Goal: Task Accomplishment & Management: Use online tool/utility

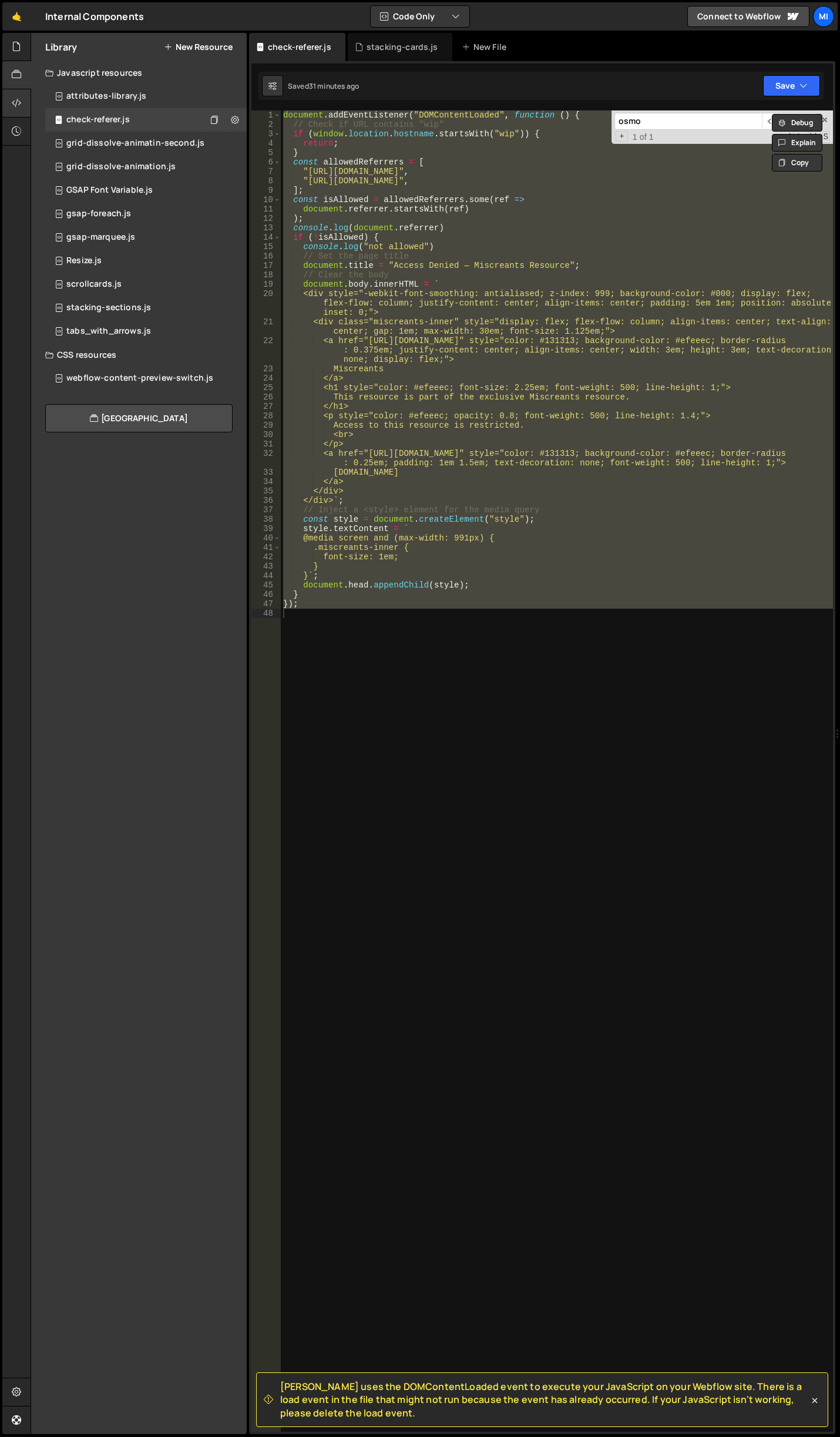
scroll to position [0, 1]
click at [19, 115] on div at bounding box center [16, 103] width 29 height 28
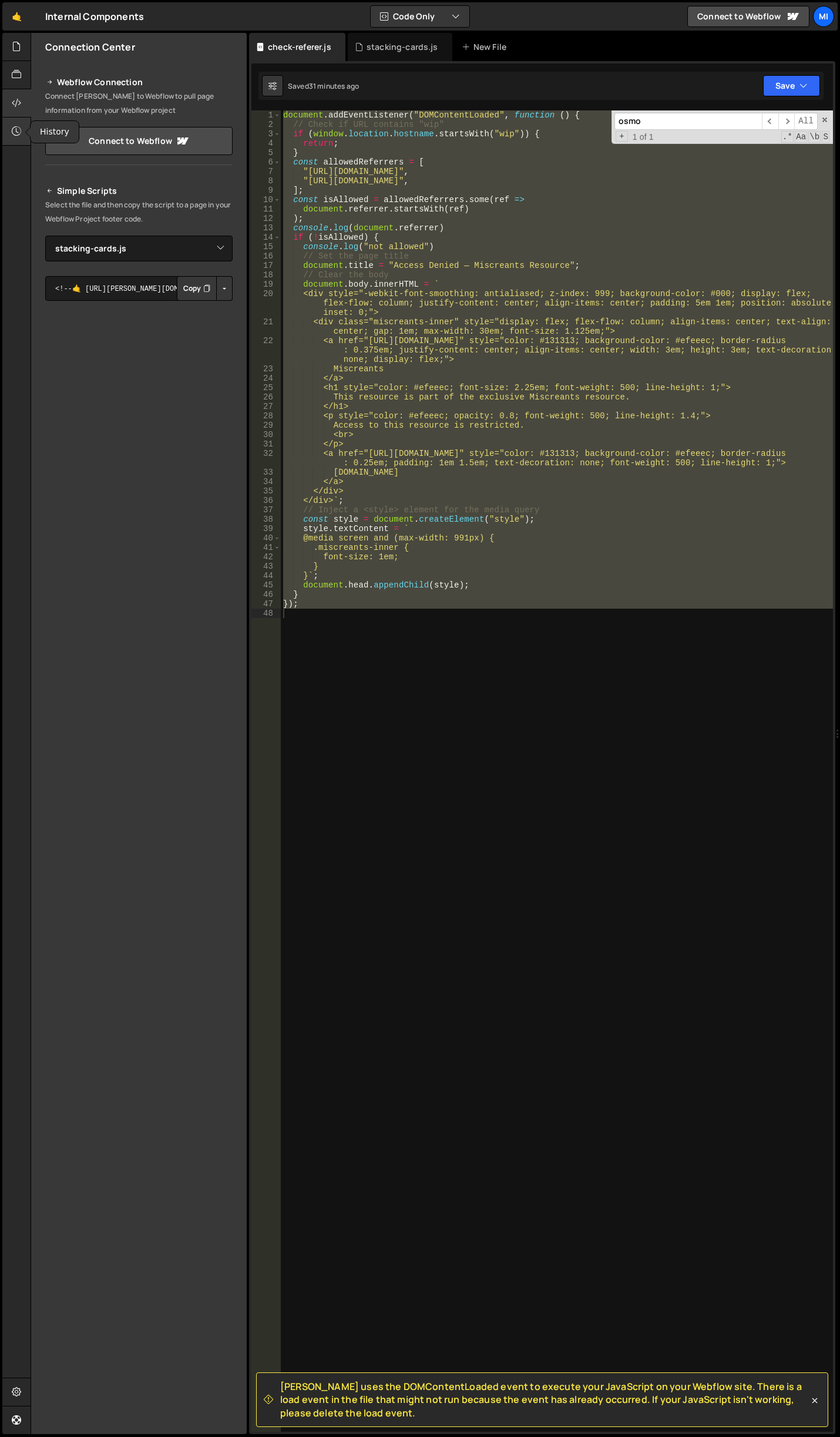
click at [18, 127] on icon at bounding box center [16, 131] width 10 height 13
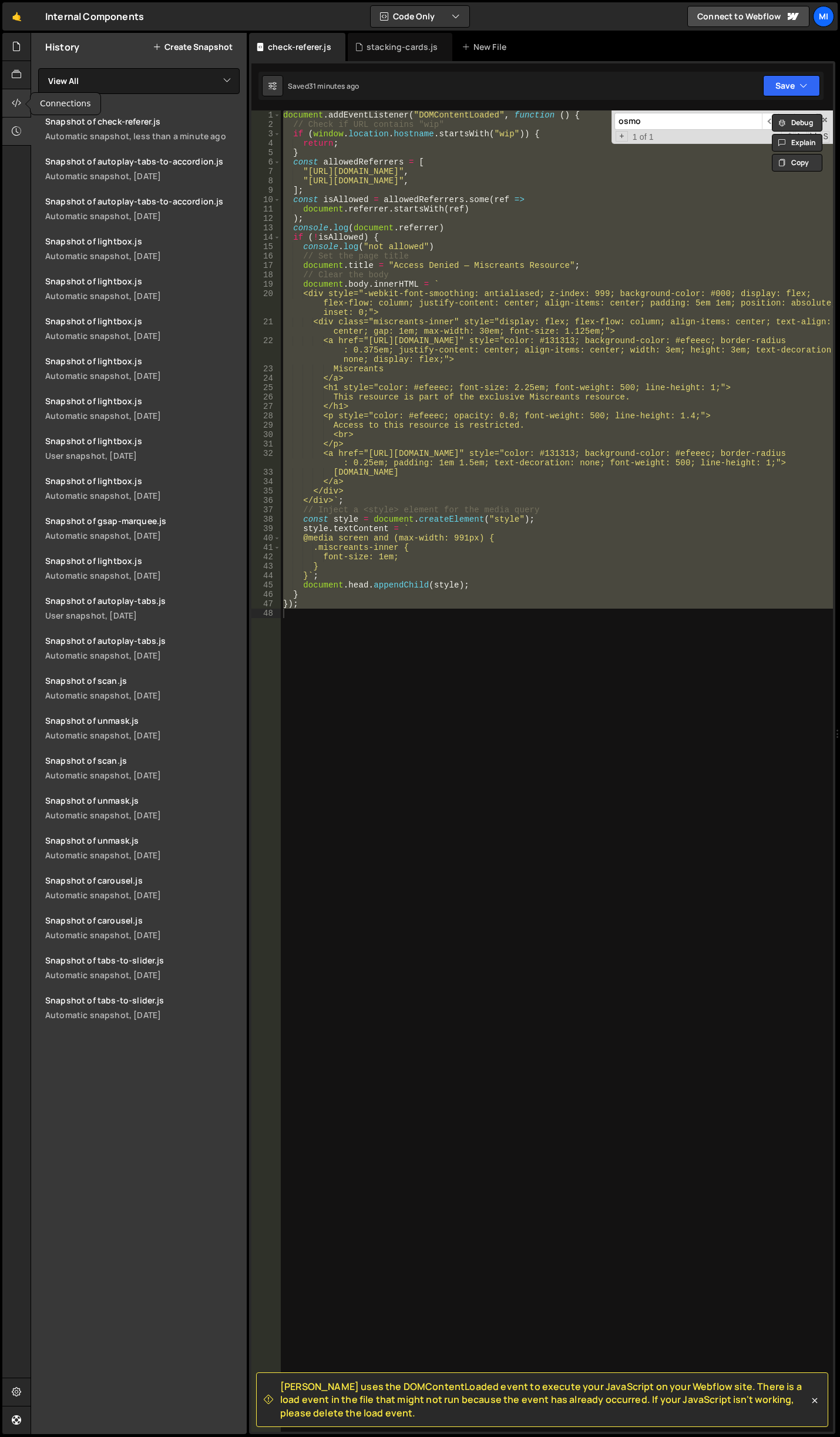
click at [19, 94] on div at bounding box center [16, 103] width 29 height 28
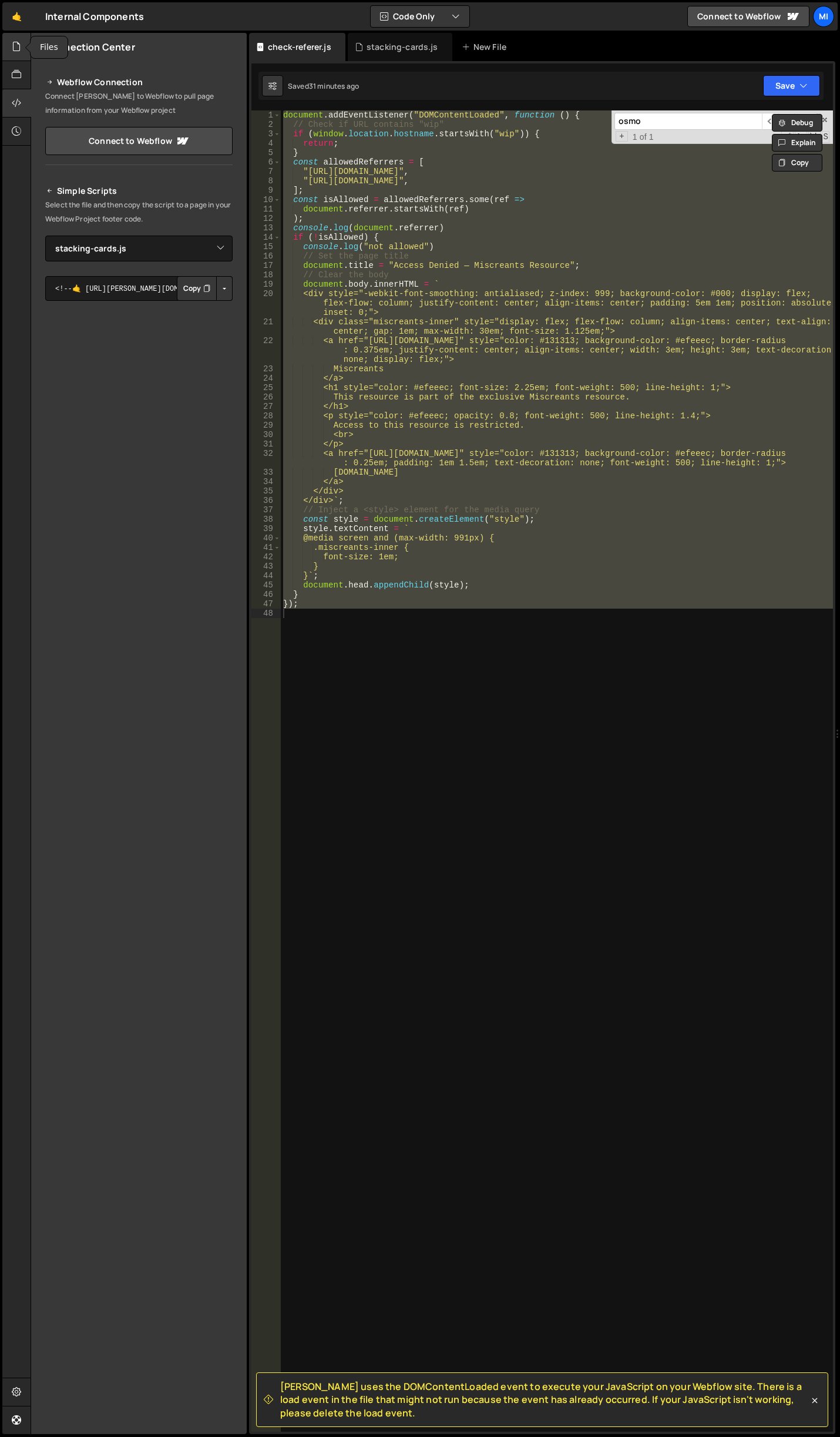
click at [19, 59] on div at bounding box center [16, 47] width 29 height 28
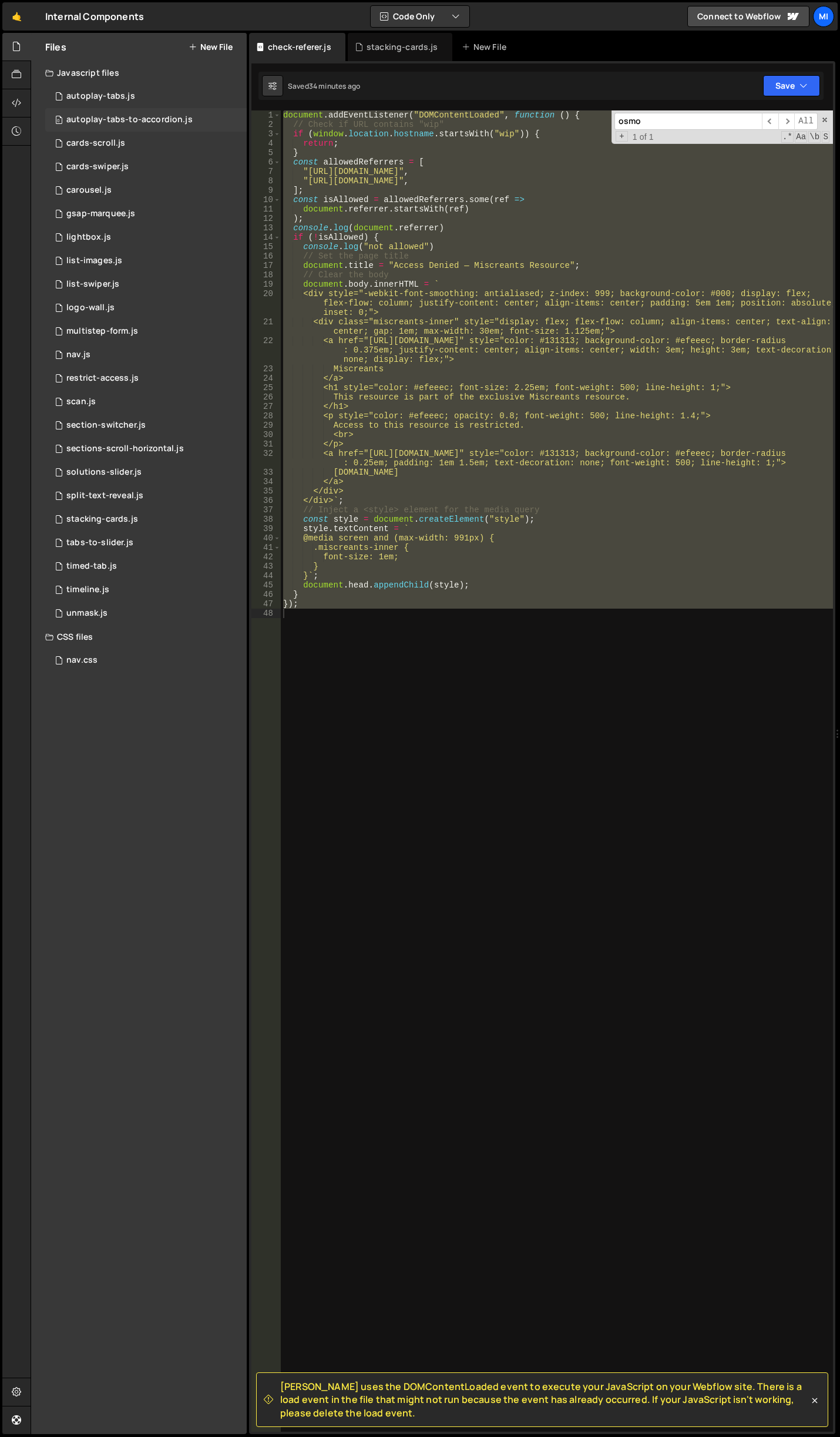
click at [154, 115] on div "autoplay-tabs-to-accordion.js" at bounding box center [129, 120] width 126 height 10
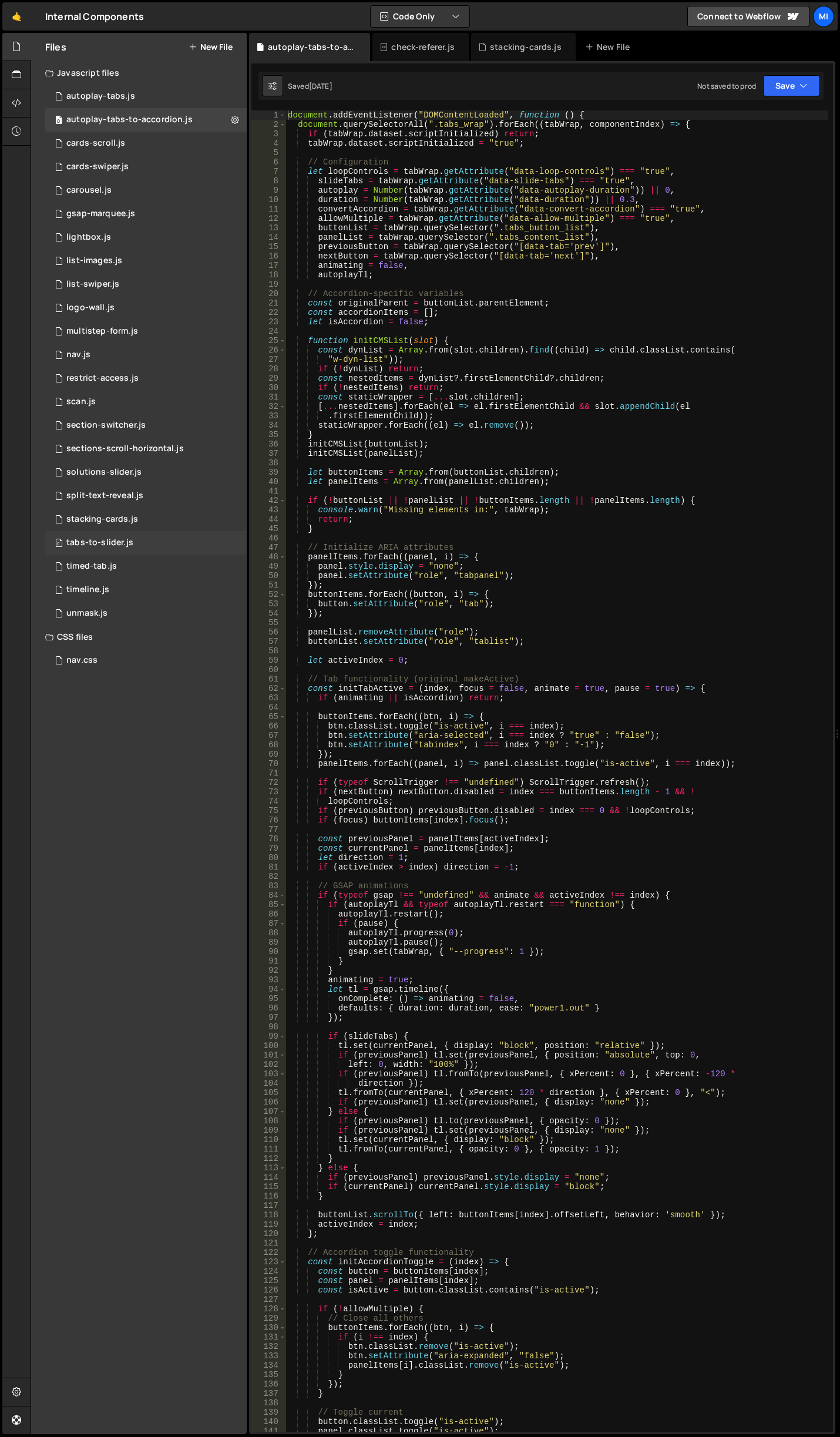
click at [127, 543] on div "tabs-to-slider.js" at bounding box center [99, 542] width 67 height 10
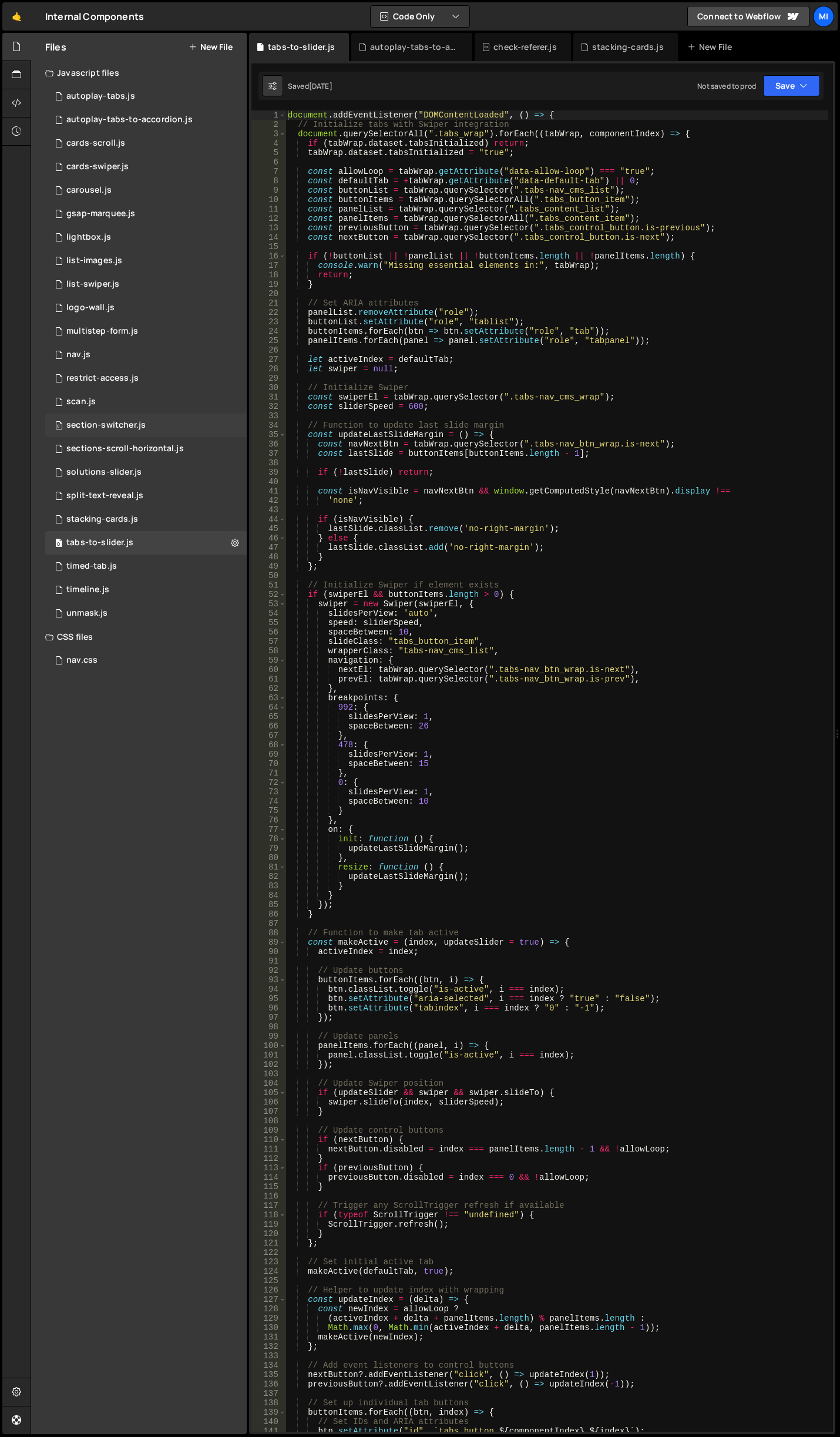
click at [134, 424] on div "section-switcher.js" at bounding box center [106, 425] width 79 height 10
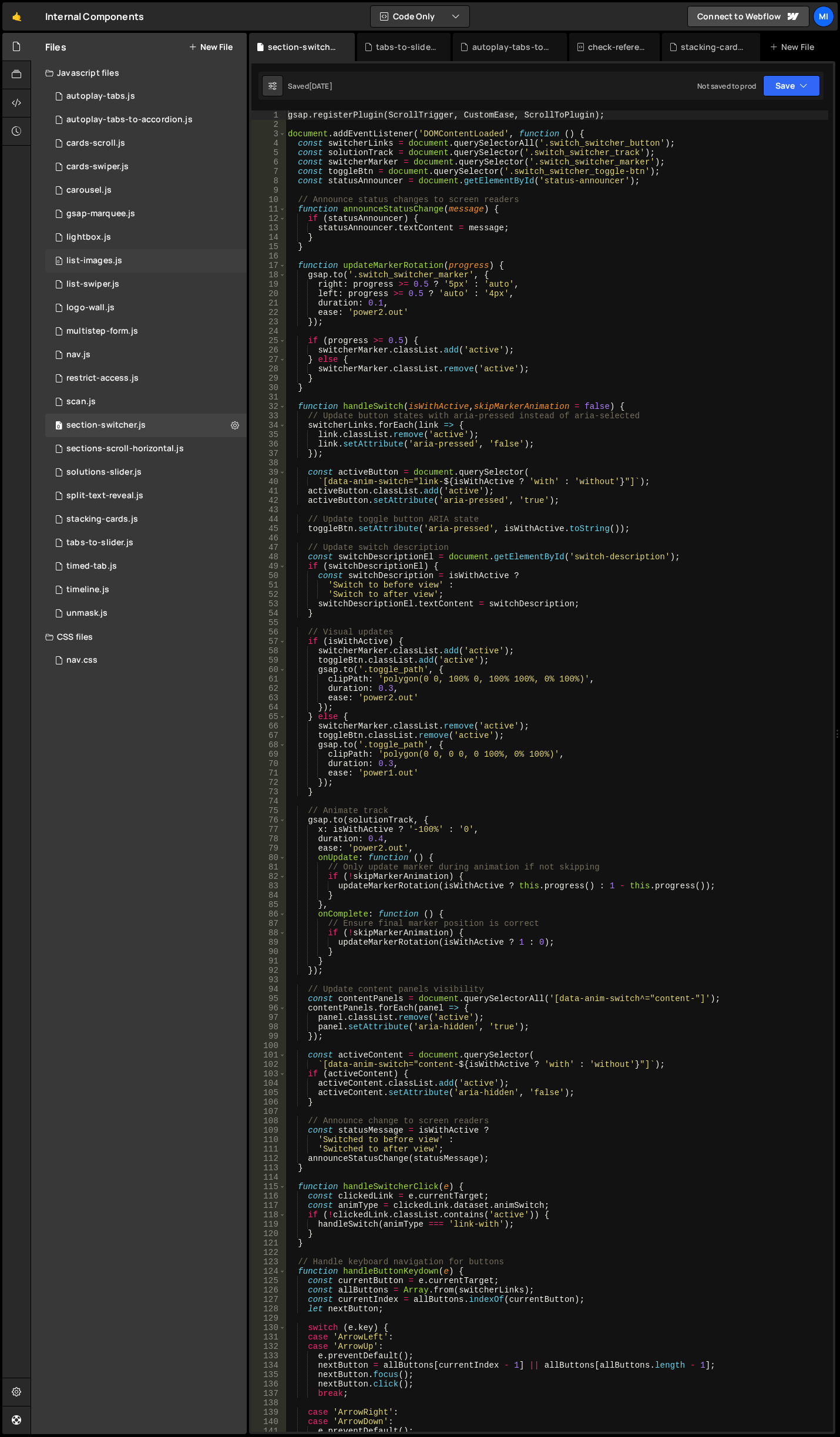
click at [124, 270] on div "0 list-images.js 0" at bounding box center [146, 261] width 201 height 24
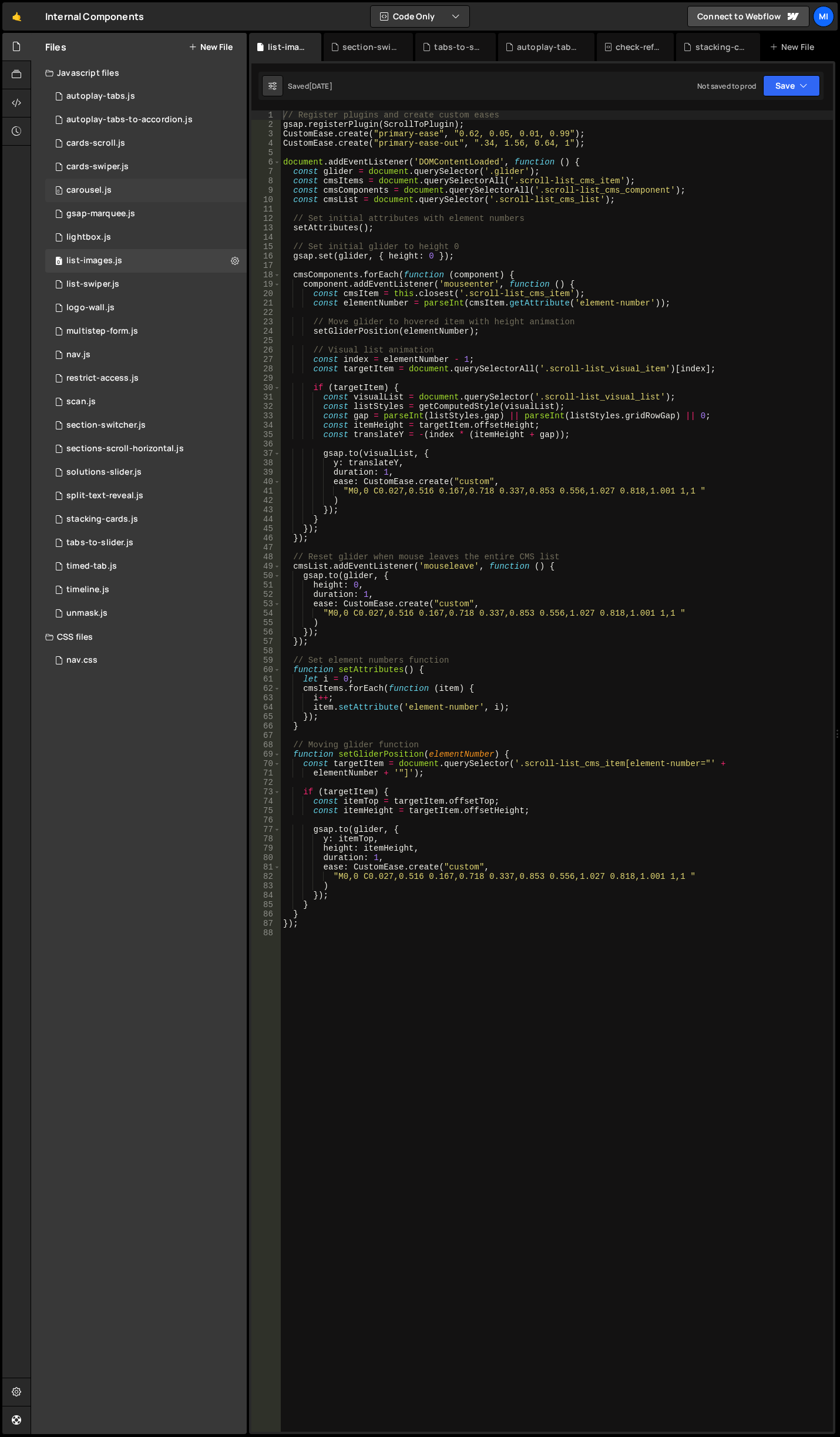
click at [126, 187] on div "0 carousel.js 0" at bounding box center [146, 190] width 201 height 24
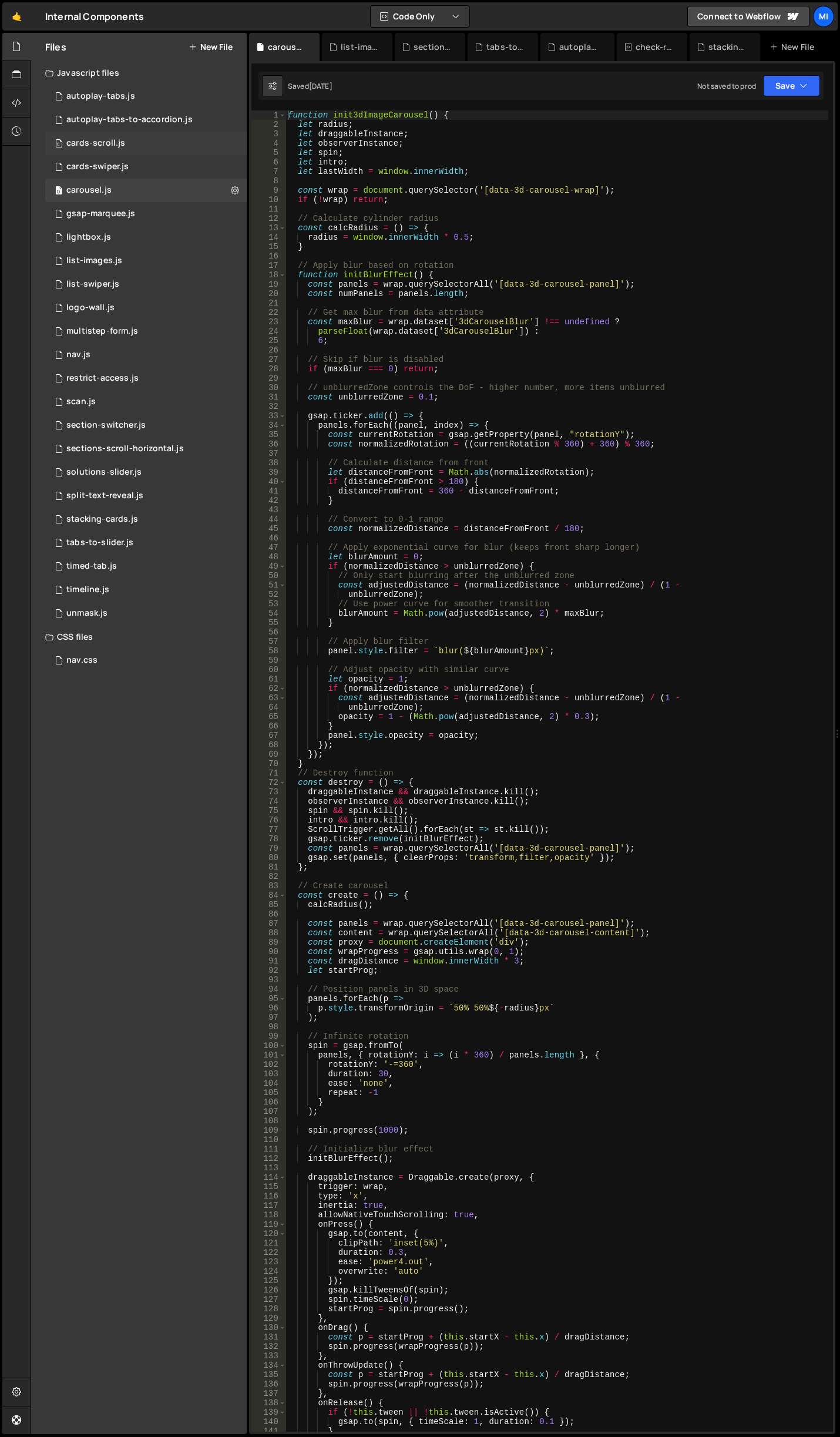
click at [124, 152] on div "0 cards-scroll.js 0" at bounding box center [146, 143] width 201 height 24
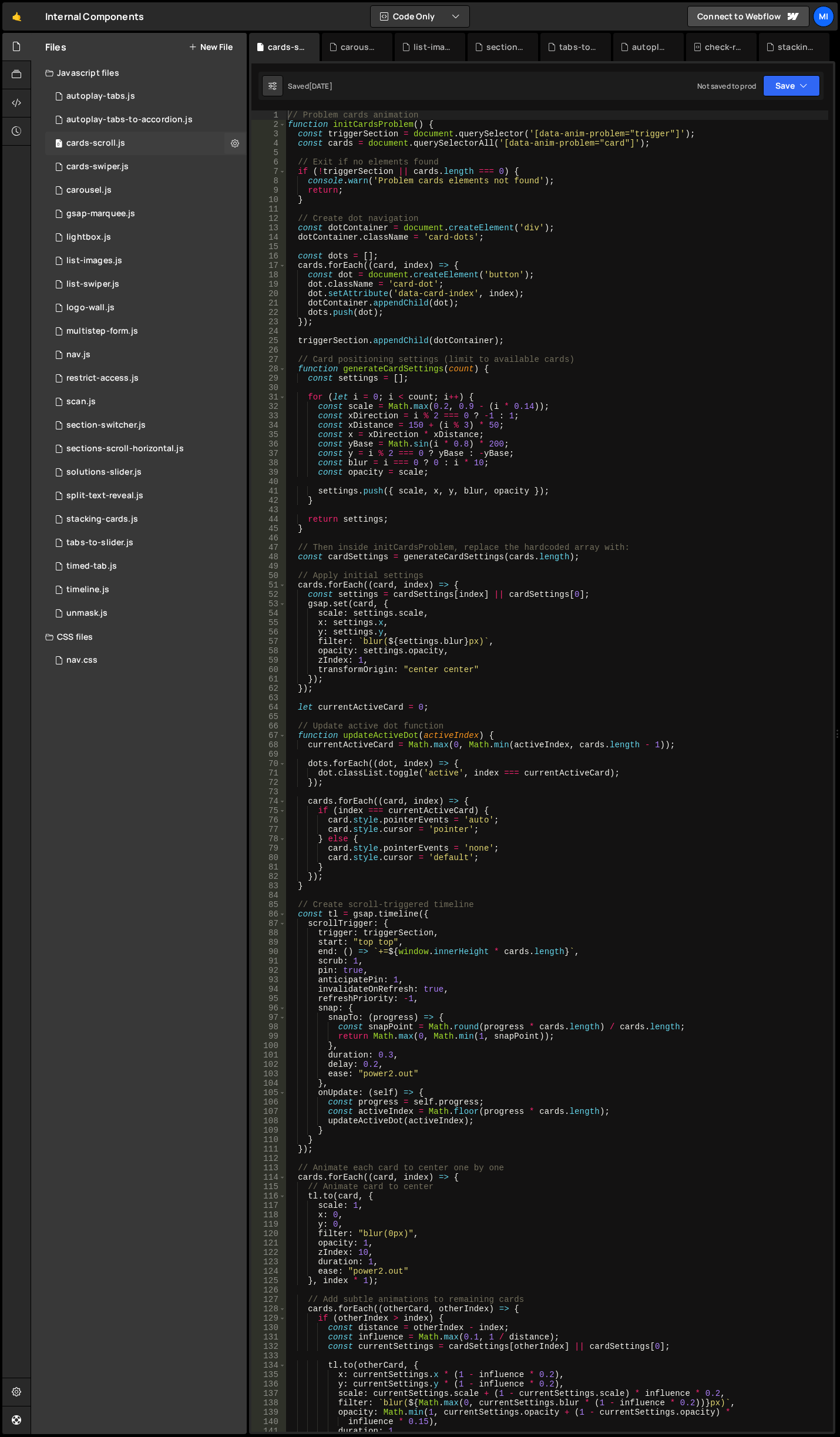
click at [123, 137] on div "0 cards-scroll.js 0" at bounding box center [146, 143] width 201 height 24
click at [124, 121] on div "autoplay-tabs-to-accordion.js" at bounding box center [129, 120] width 126 height 10
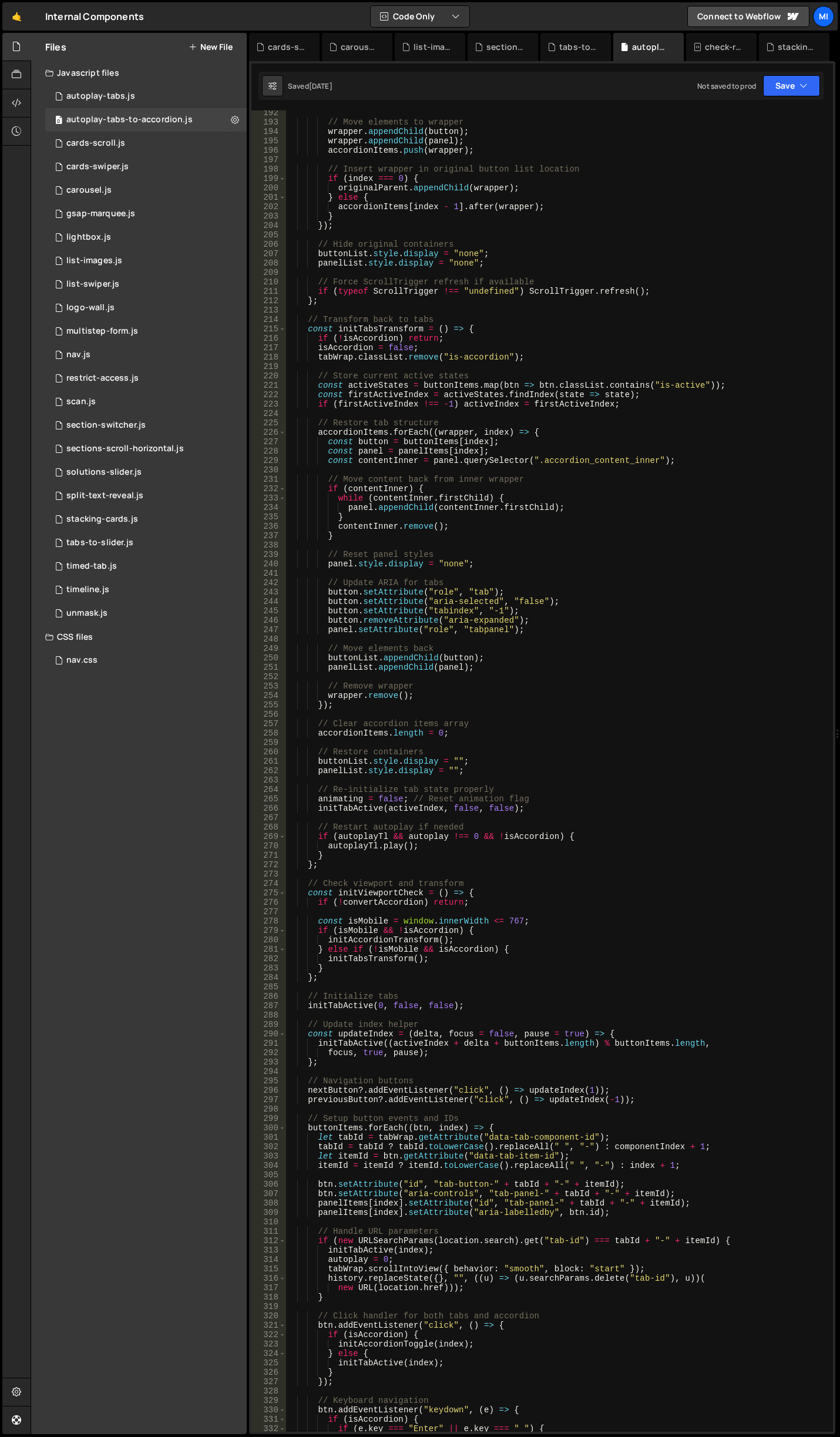
click at [470, 660] on div "// Move elements to wrapper wrapper . appendChild ( button ) ; wrapper . append…" at bounding box center [556, 778] width 542 height 1340
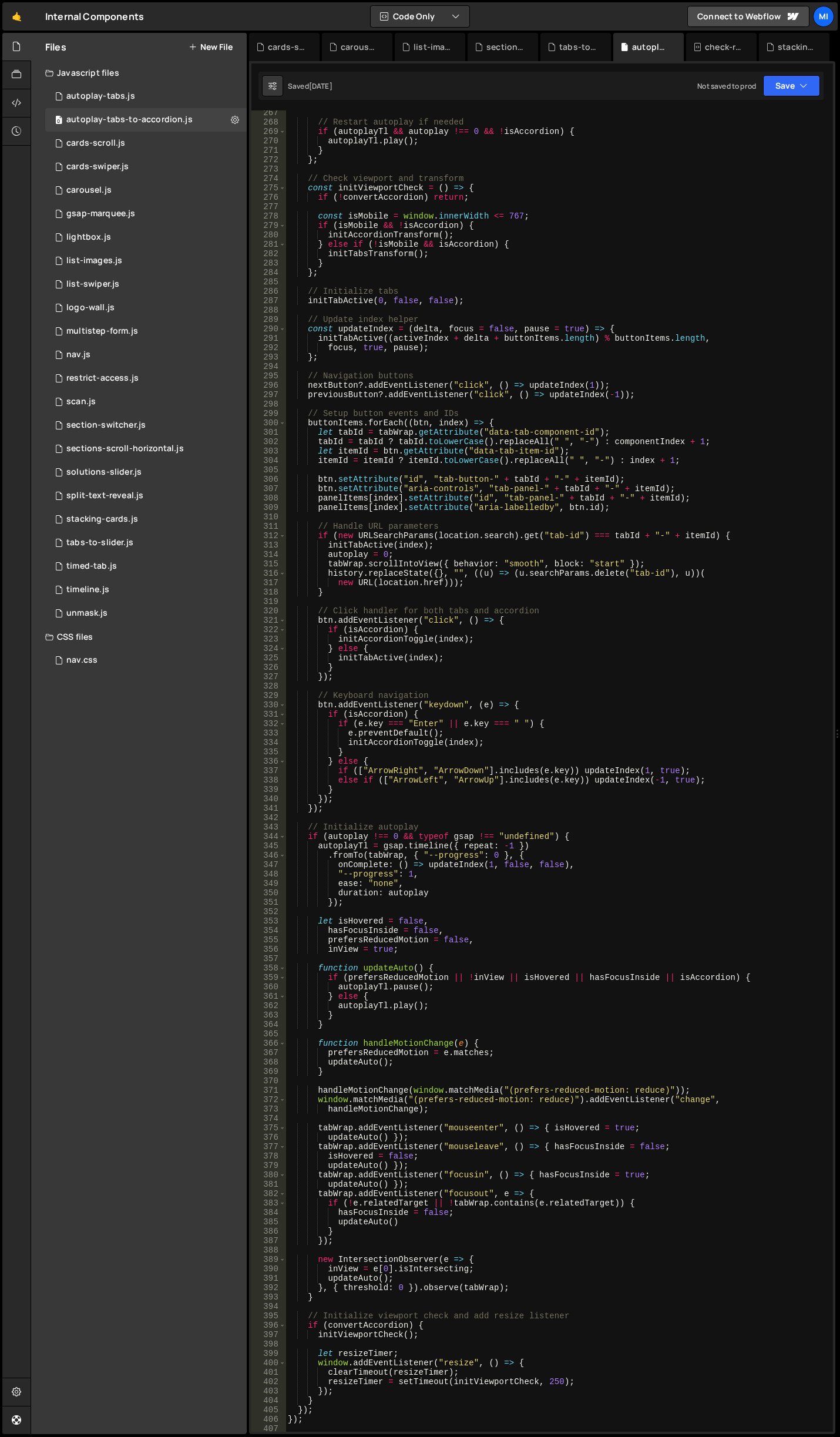
scroll to position [2502, 0]
click at [470, 660] on div "// Restart autoplay if needed if ( autoplayTl && autoplay !== 0 && ! isAccordio…" at bounding box center [556, 778] width 542 height 1340
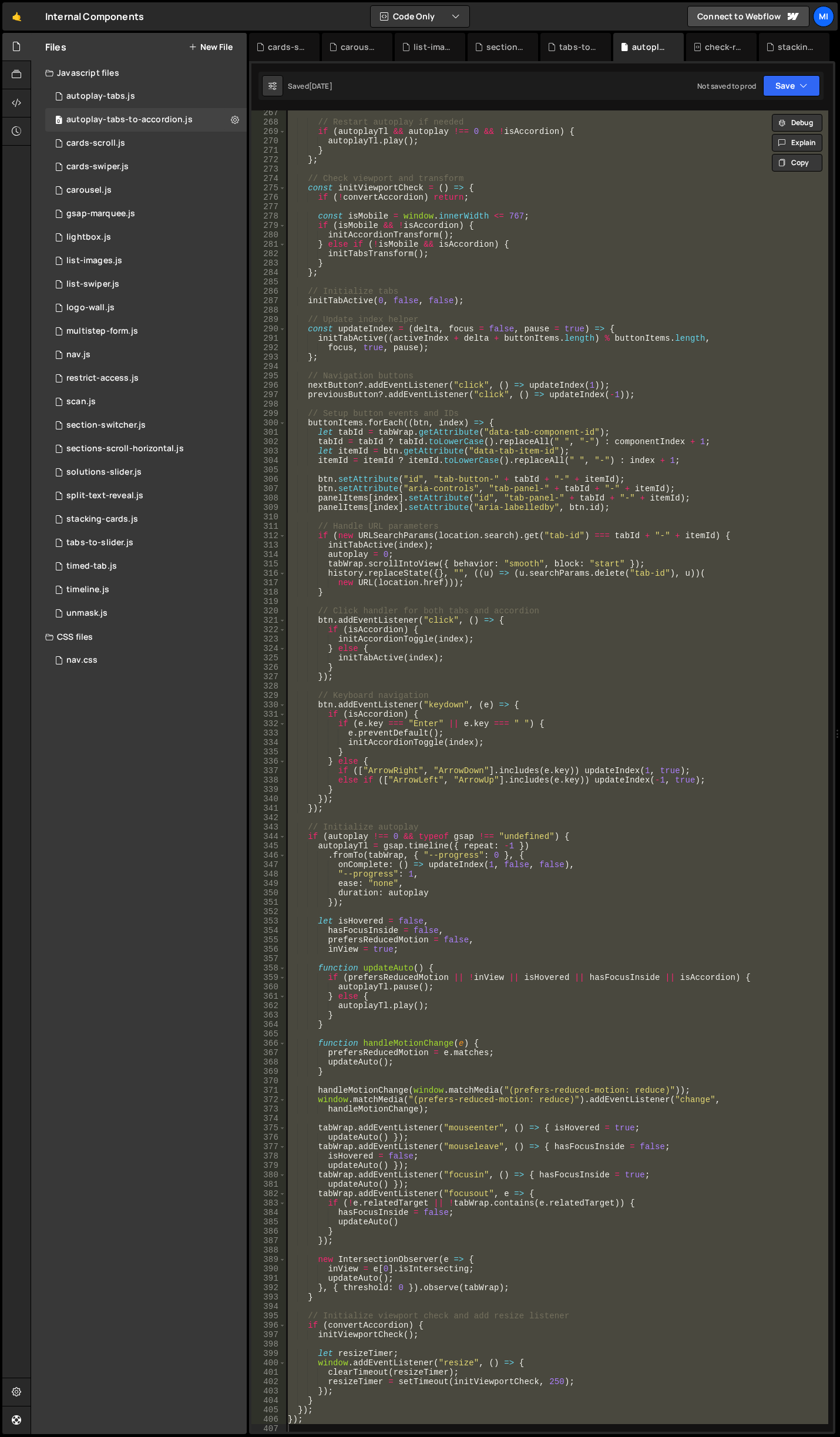
click at [464, 322] on div "// Restart autoplay if needed if ( autoplayTl && autoplay !== 0 && ! isAccordio…" at bounding box center [556, 770] width 542 height 1321
click at [504, 547] on div "// Restart autoplay if needed if ( autoplayTl && autoplay !== 0 && ! isAccordio…" at bounding box center [556, 770] width 542 height 1321
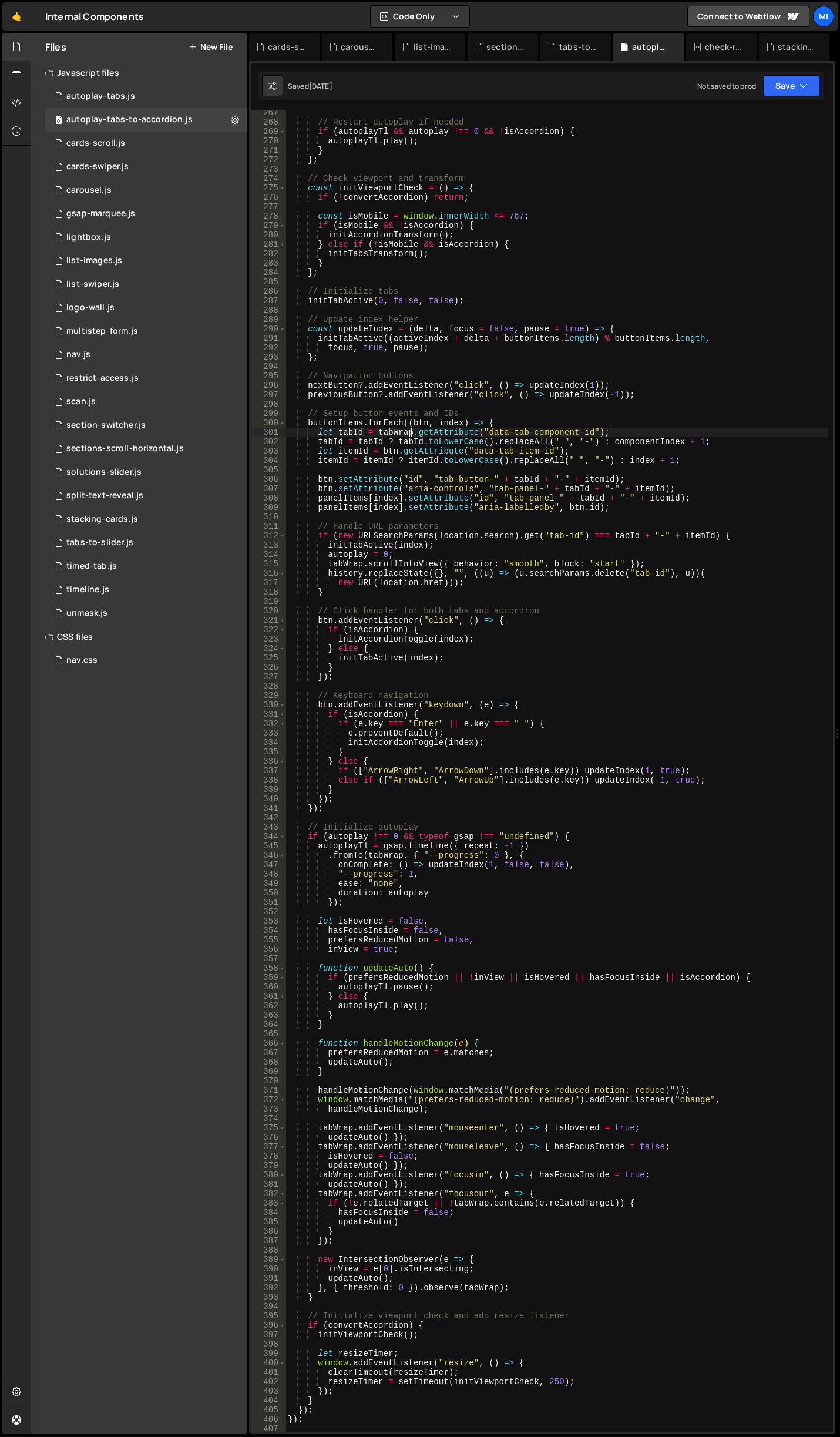
click at [409, 434] on div "// Restart autoplay if needed if ( autoplayTl && autoplay !== 0 && ! isAccordio…" at bounding box center [556, 778] width 542 height 1340
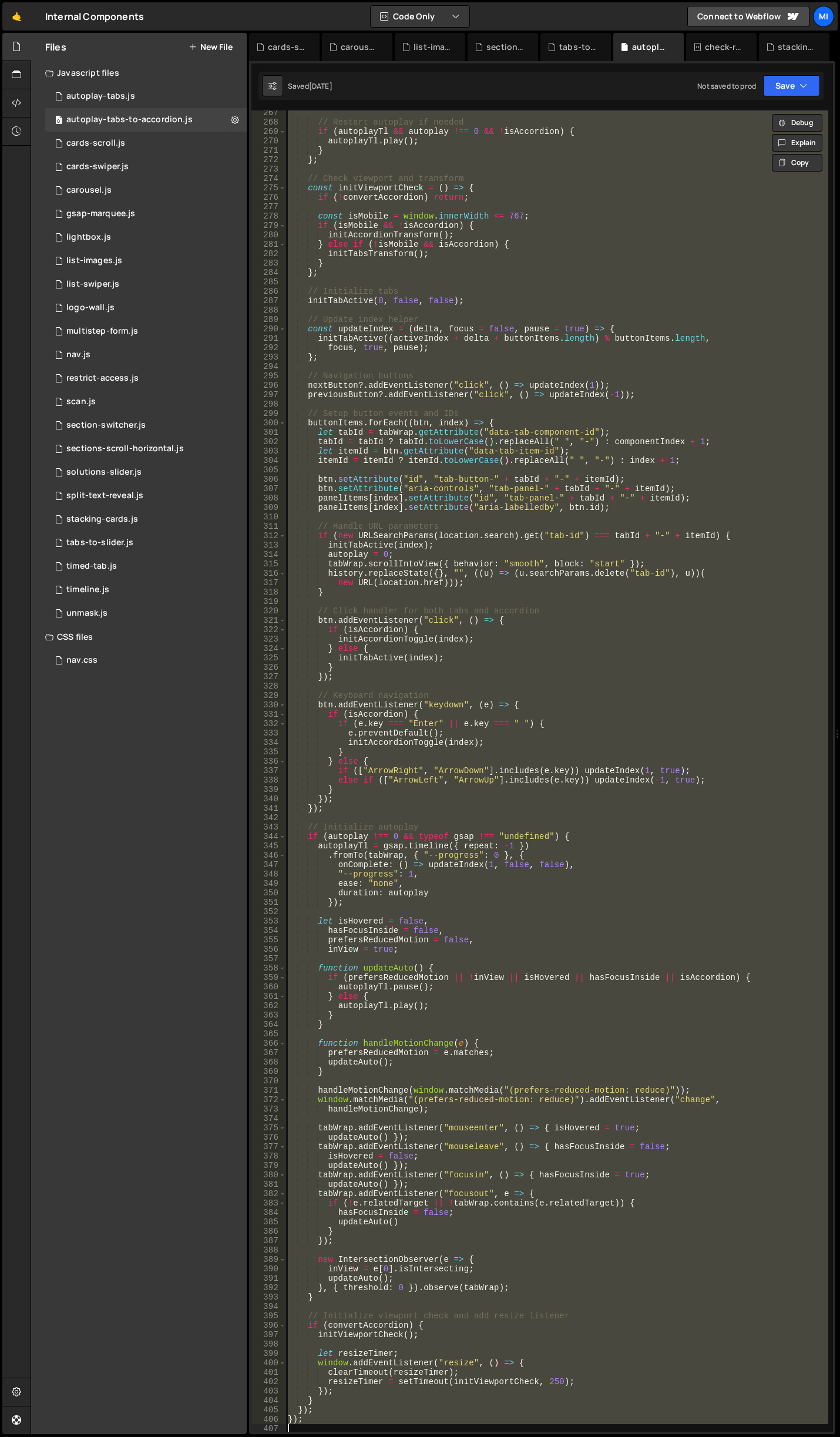
click at [780, 800] on div "// Restart autoplay if needed if ( autoplayTl && autoplay !== 0 && ! isAccordio…" at bounding box center [556, 770] width 542 height 1321
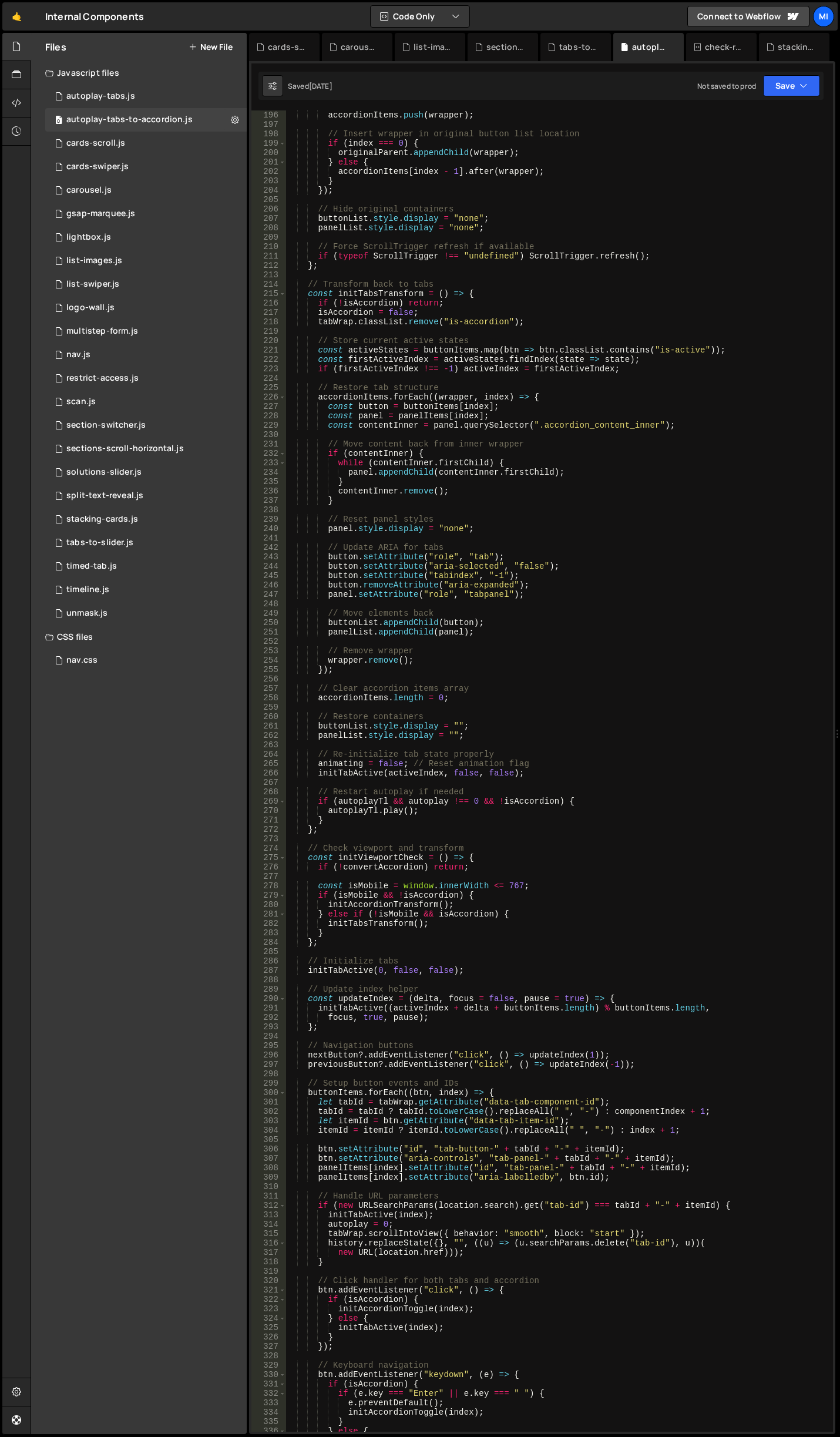
scroll to position [1727, 0]
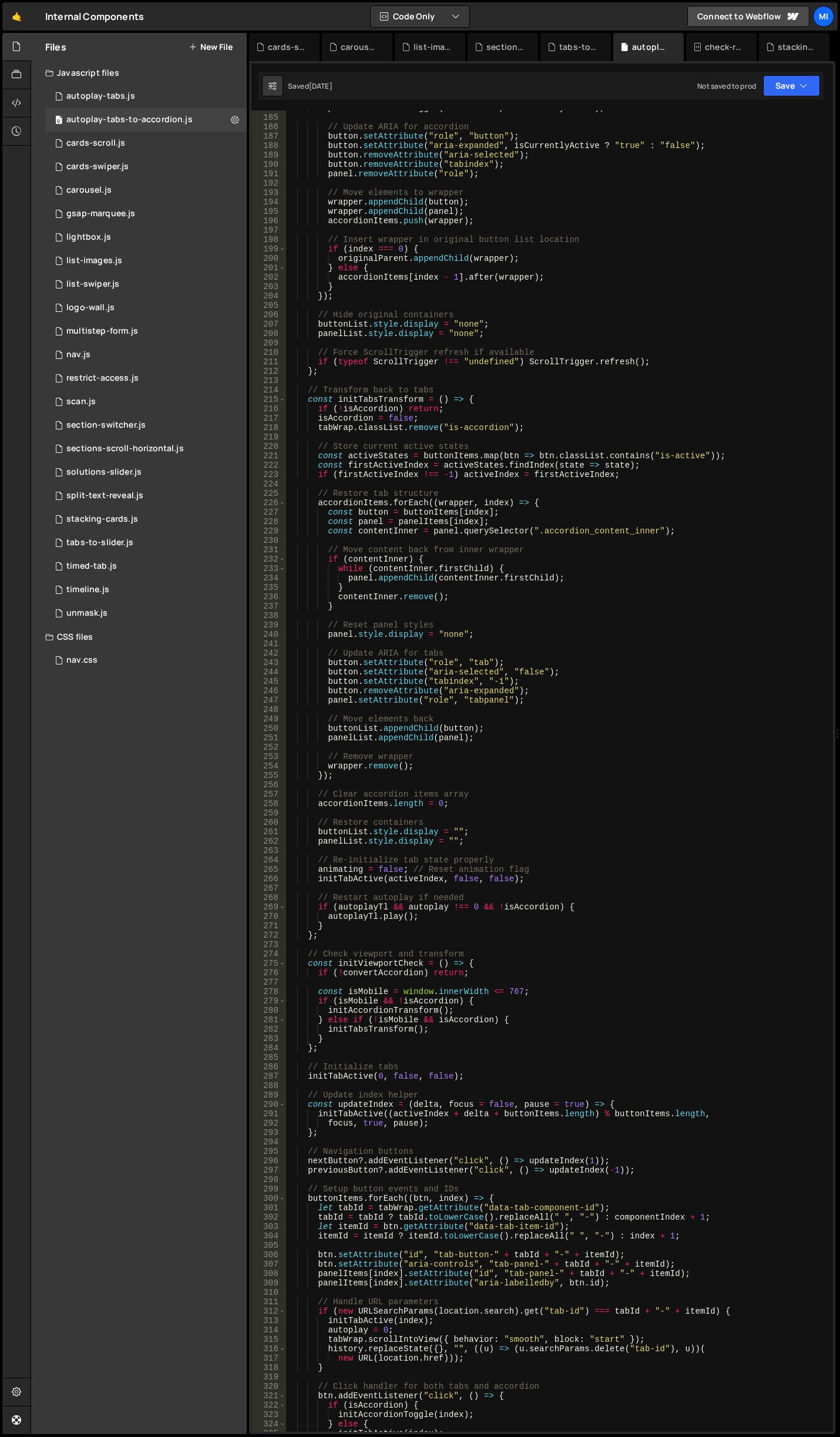
click at [613, 329] on div "panel . classList . toggle ( "is-active" , isCurrentlyActive ) ; // Update ARIA…" at bounding box center [556, 773] width 542 height 1340
type textarea "panelList.style.display = "none";"
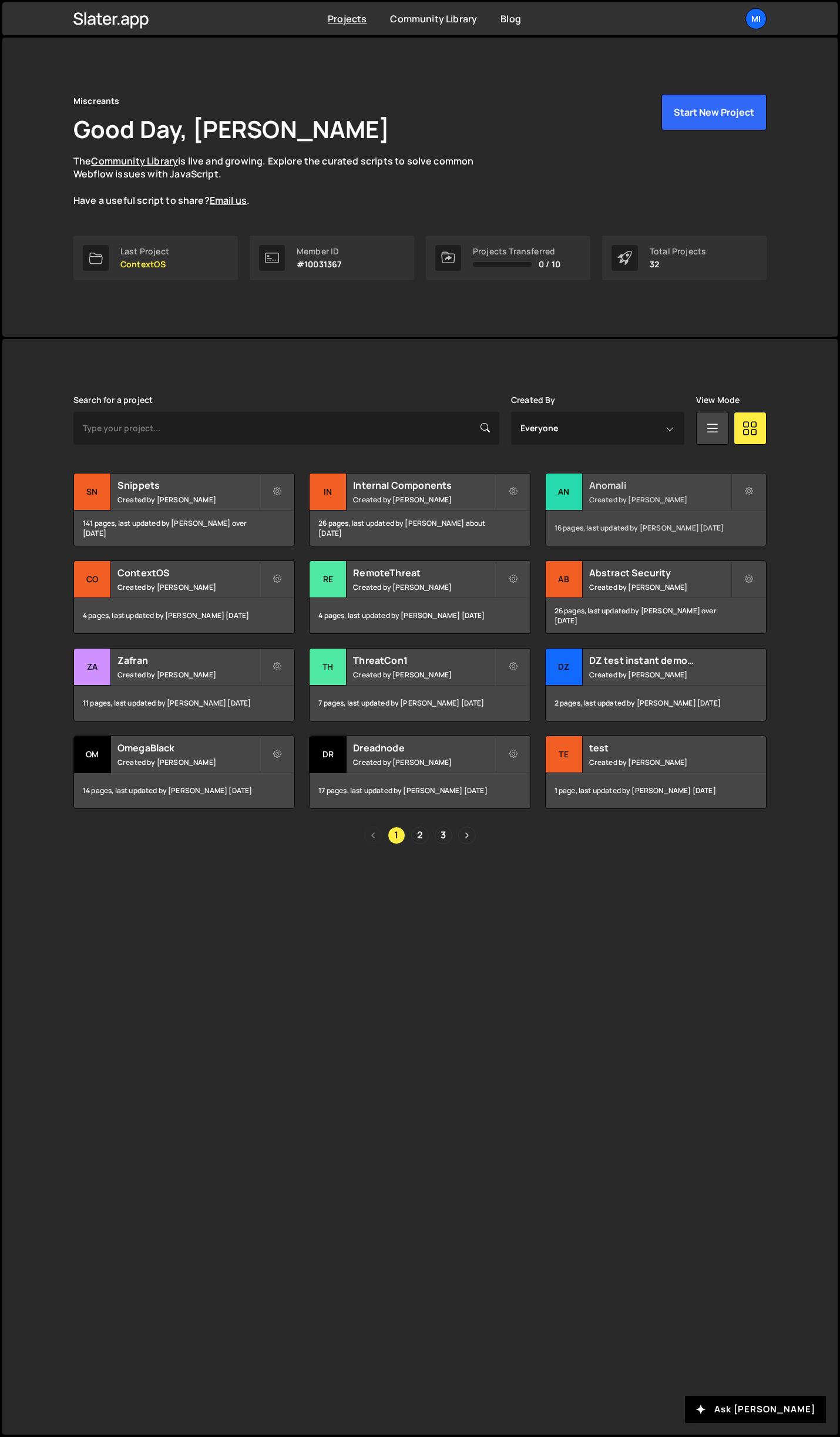
click at [660, 481] on h2 "Anomali" at bounding box center [660, 485] width 142 height 13
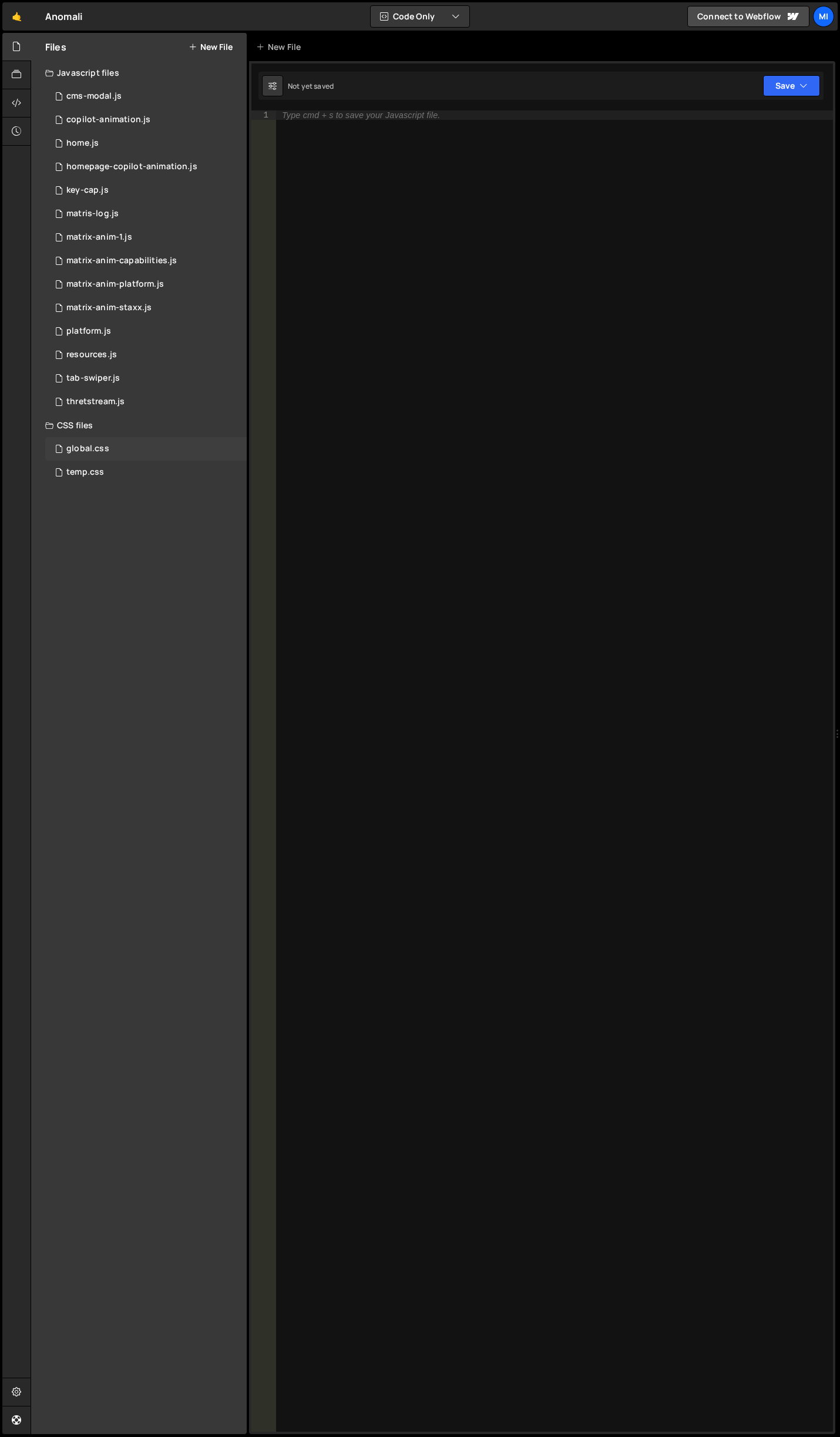
click at [118, 454] on div "global.css 0" at bounding box center [146, 449] width 201 height 24
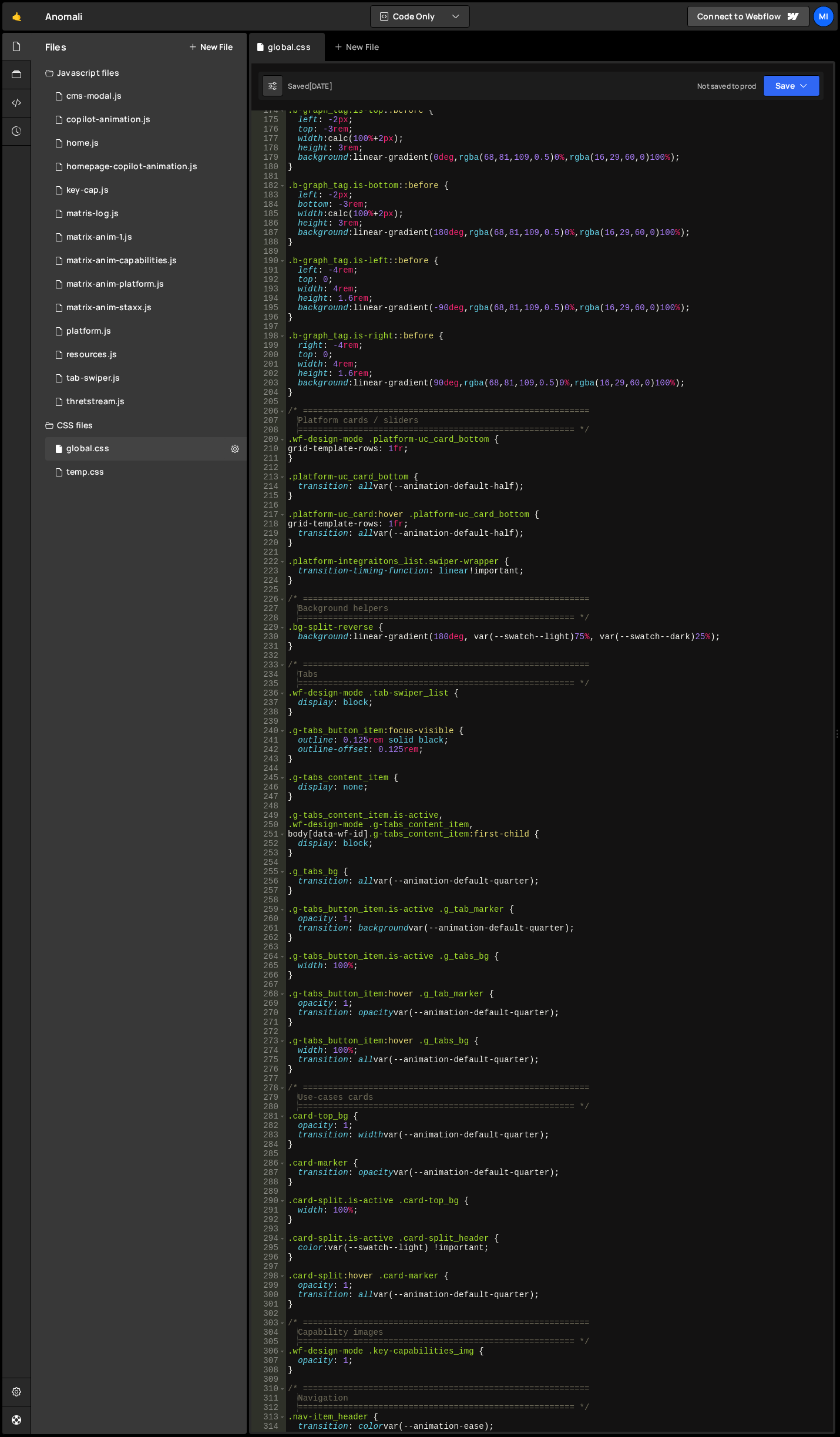
scroll to position [1762, 0]
type textarea "}"
click at [370, 800] on div ".b-graph_tag.is-top : :before { left : -2 px ; top : -3 rem ; width : calc( 100…" at bounding box center [556, 775] width 542 height 1340
click at [306, 764] on div ".b-graph_tag.is-top : :before { left : -2 px ; top : -3 rem ; width : calc( 100…" at bounding box center [556, 775] width 542 height 1340
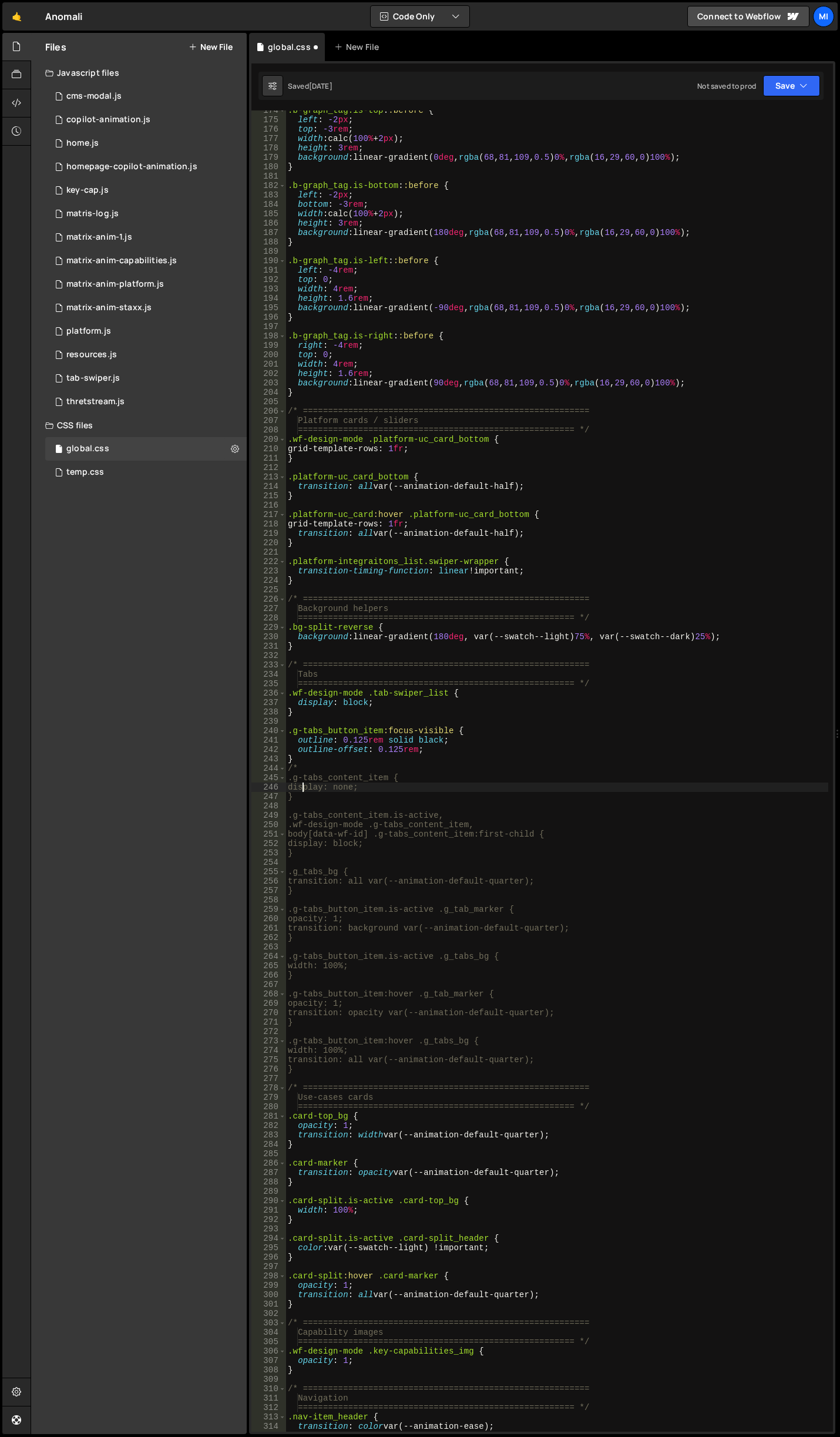
type textarea "}"
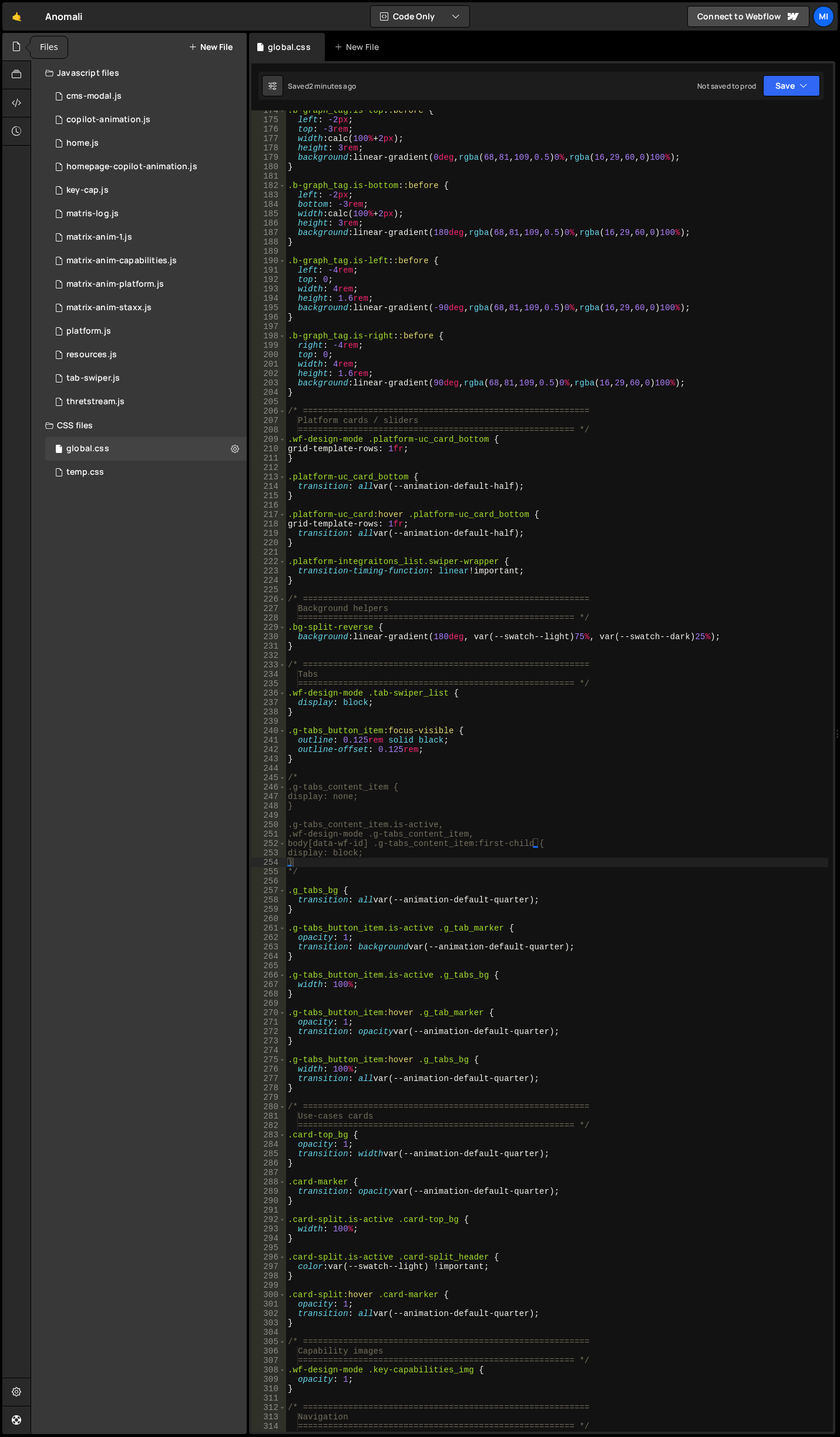
click at [3, 42] on div at bounding box center [16, 47] width 29 height 28
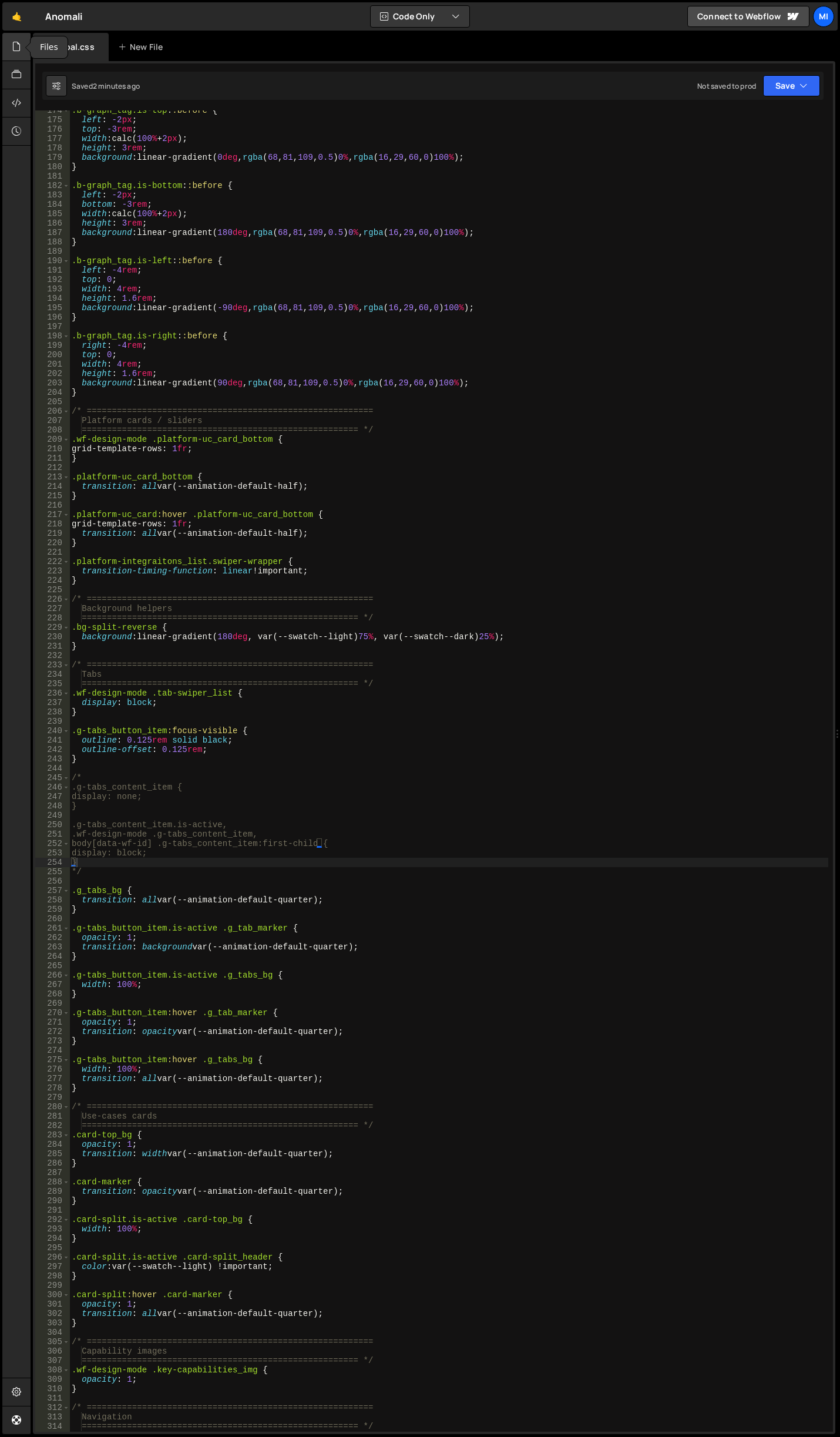
click at [21, 44] on icon at bounding box center [16, 46] width 10 height 13
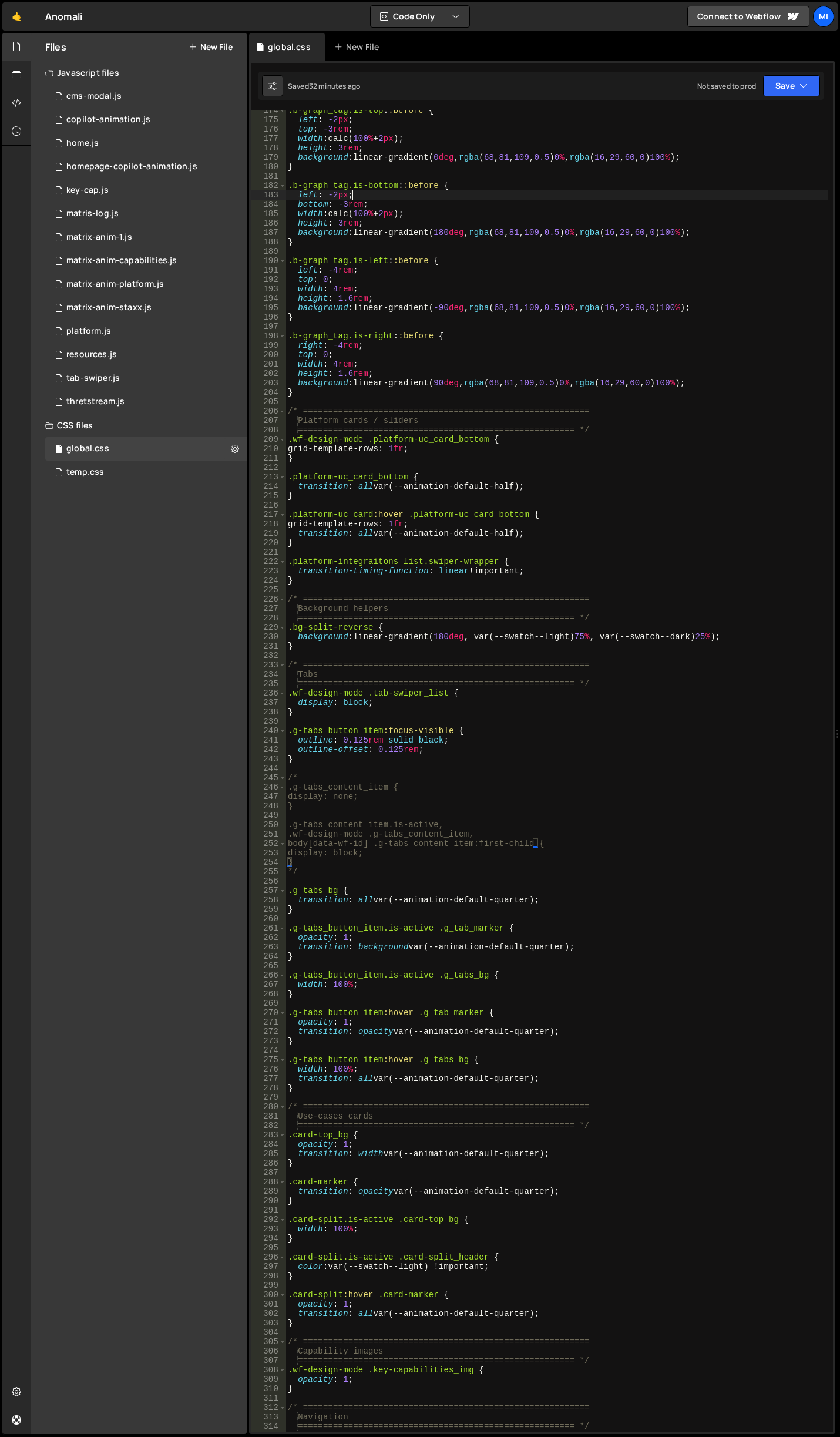
click at [462, 196] on div ".b-graph_tag.is-top : :before { left : -2 px ; top : -3 rem ; width : calc( 100…" at bounding box center [556, 775] width 542 height 1340
type textarea "}"
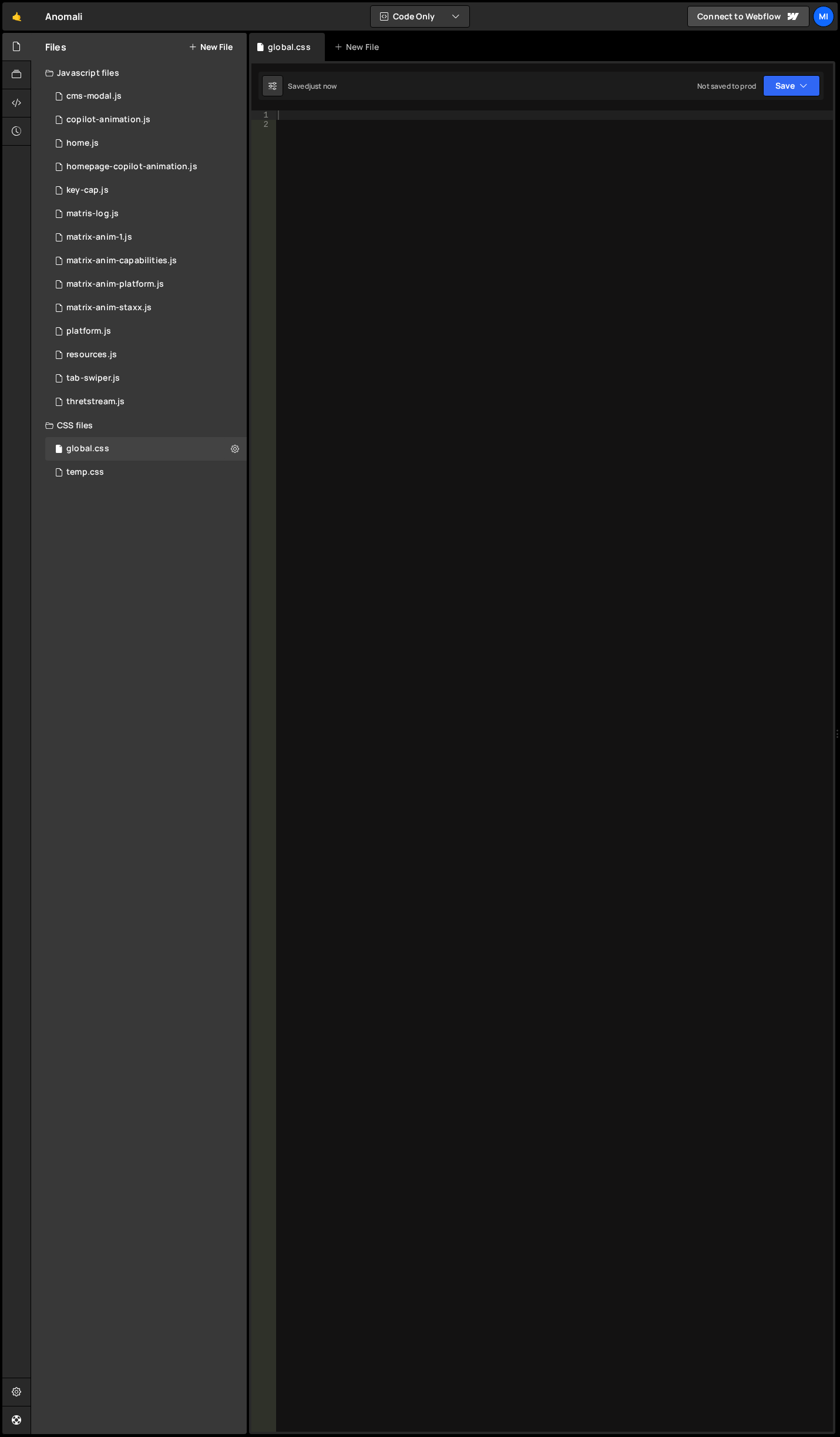
click at [509, 315] on div at bounding box center [554, 780] width 557 height 1340
type textarea "}"
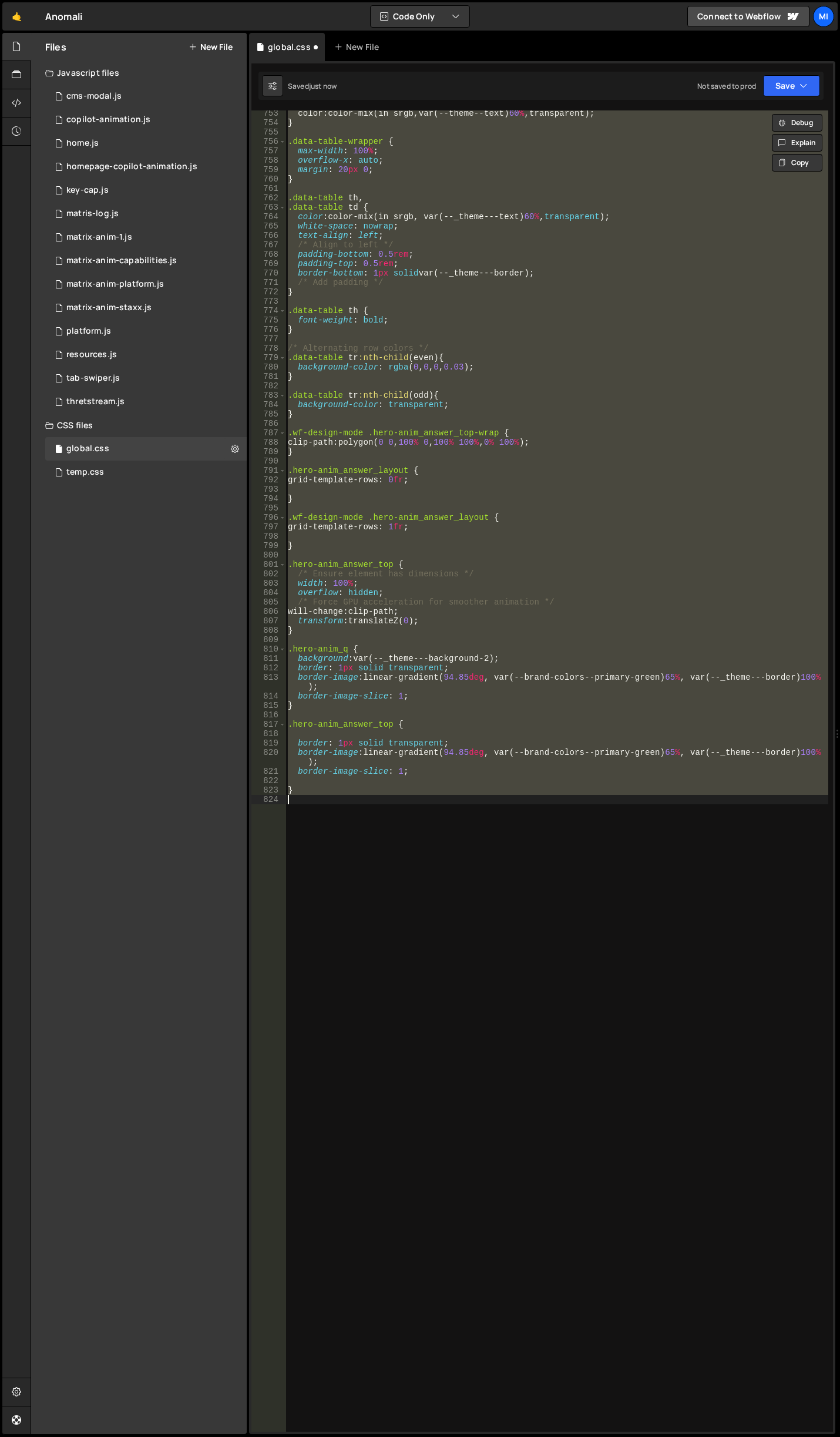
scroll to position [7258, 0]
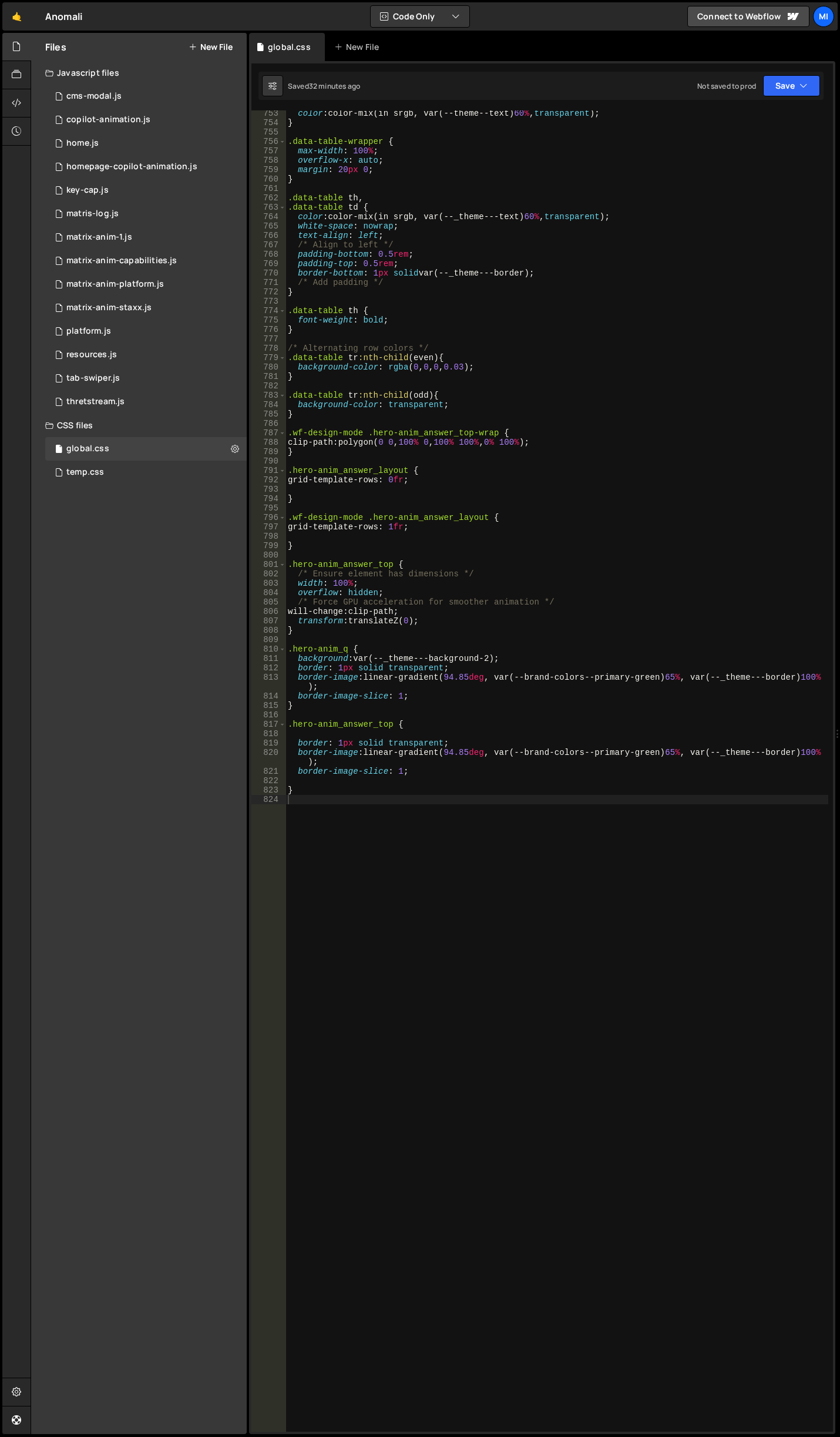
click at [490, 383] on div "color : color-mix(in srgb, var(--theme--text) 60 % , transparent ) ; } .data-ta…" at bounding box center [556, 778] width 542 height 1340
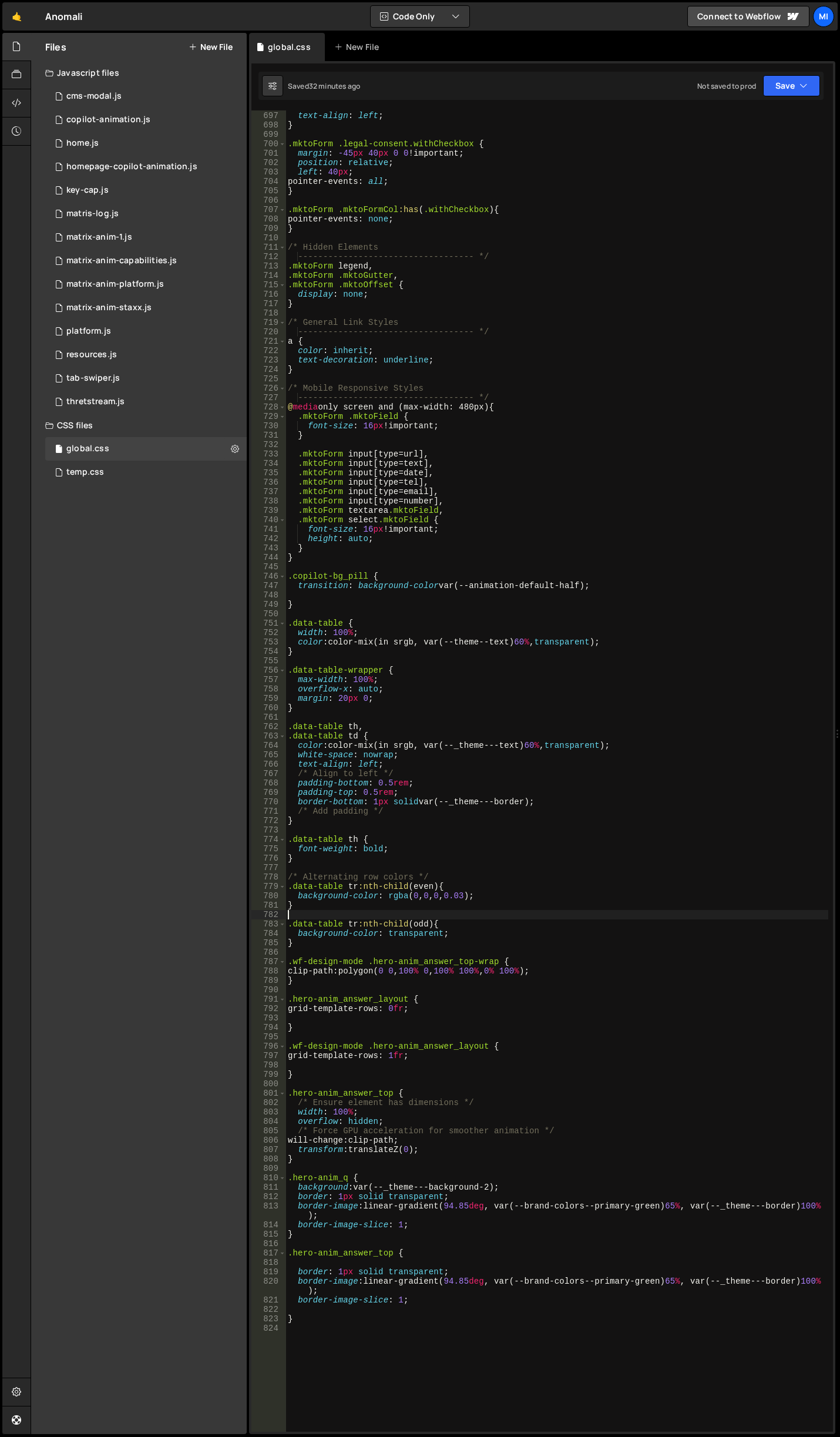
click at [463, 470] on div "font-family : inherit ; text-align : left ; } .mktoForm .legal-consent.withChec…" at bounding box center [556, 771] width 542 height 1340
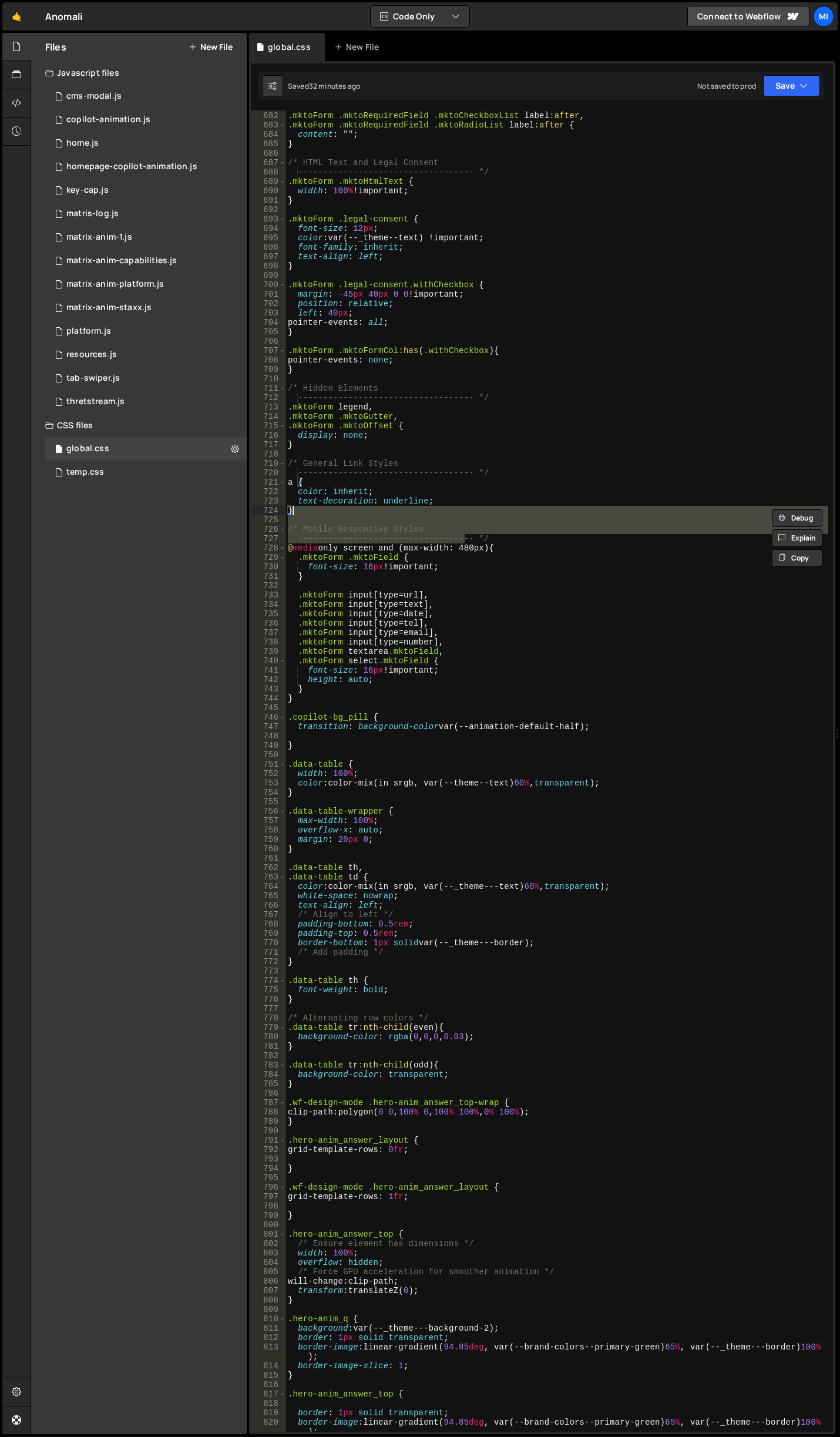
scroll to position [6553, 0]
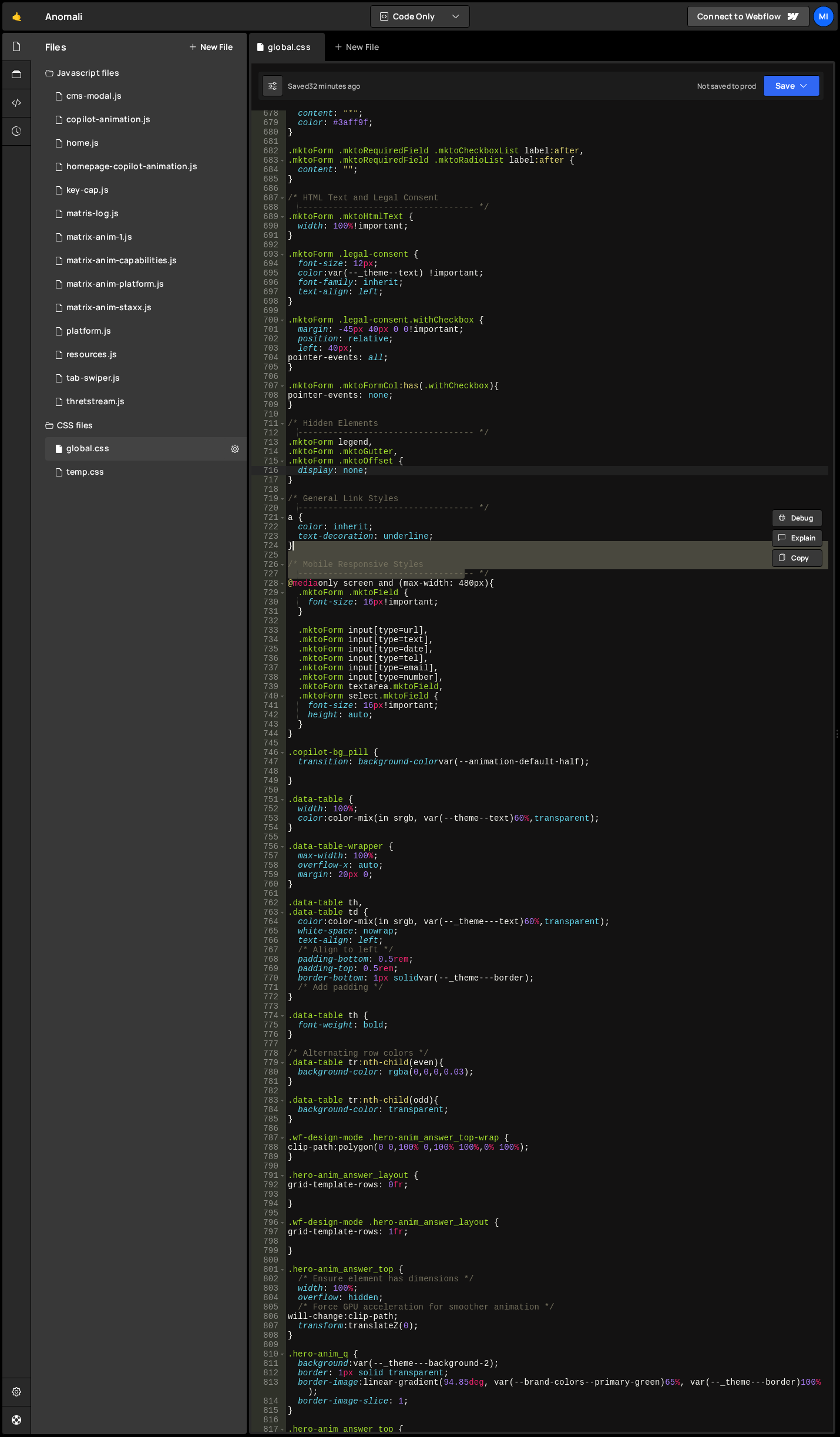
click at [470, 471] on div "content : " * " ; color : #3aff9f ; } .mktoForm .mktoRequiredField .mktoCheckbo…" at bounding box center [556, 778] width 542 height 1340
type textarea "display: none;"
type input "h"
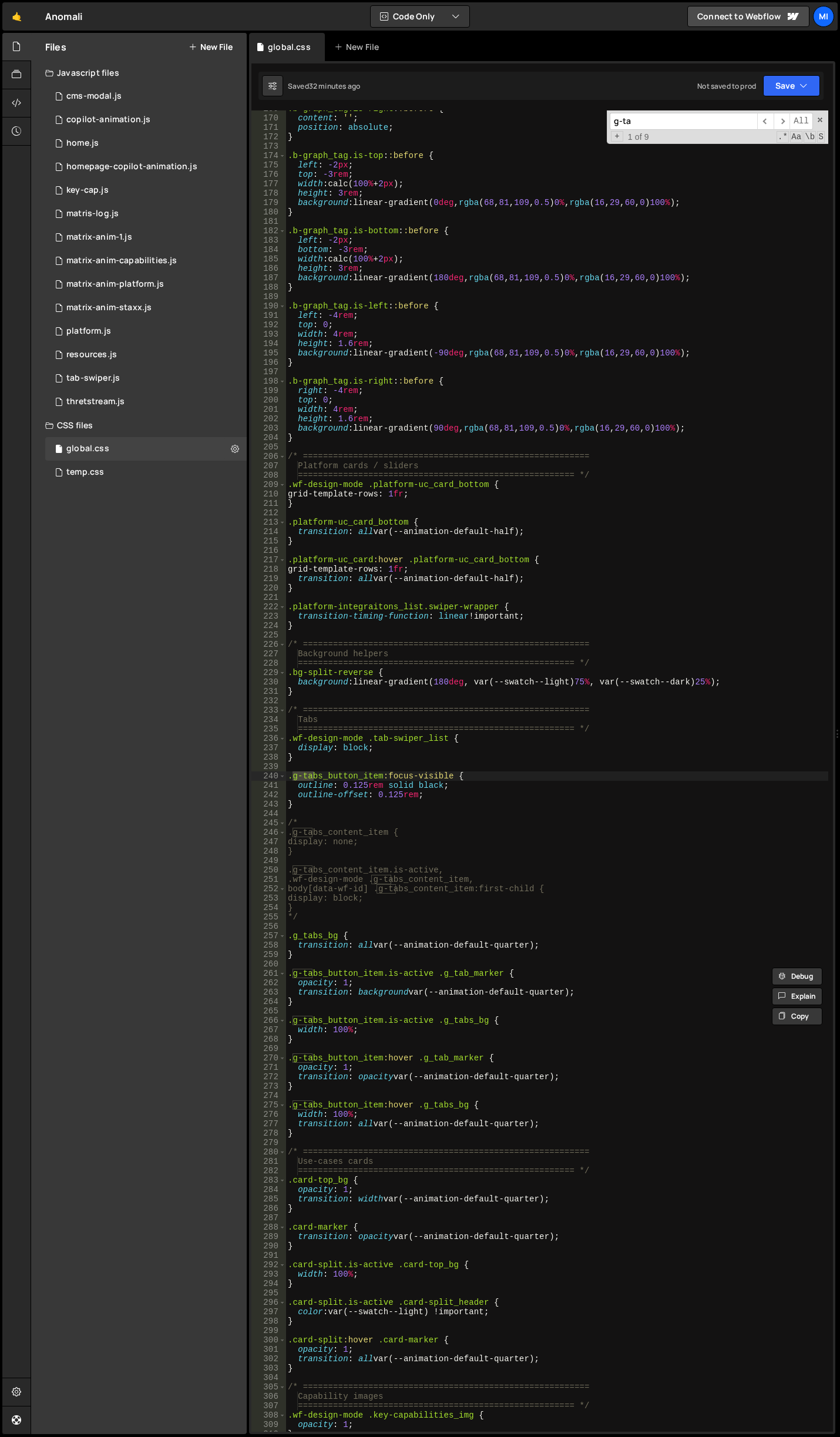
scroll to position [1718, 0]
type input "g-tabs"
click at [449, 795] on div ".b-graph_tag.is-right : :before { content : ' ' ; position : absolute ; } .b-gr…" at bounding box center [556, 773] width 542 height 1340
click at [551, 692] on div ".b-graph_tag.is-right : :before { content : ' ' ; position : absolute ; } .b-gr…" at bounding box center [556, 773] width 542 height 1340
type textarea "}"
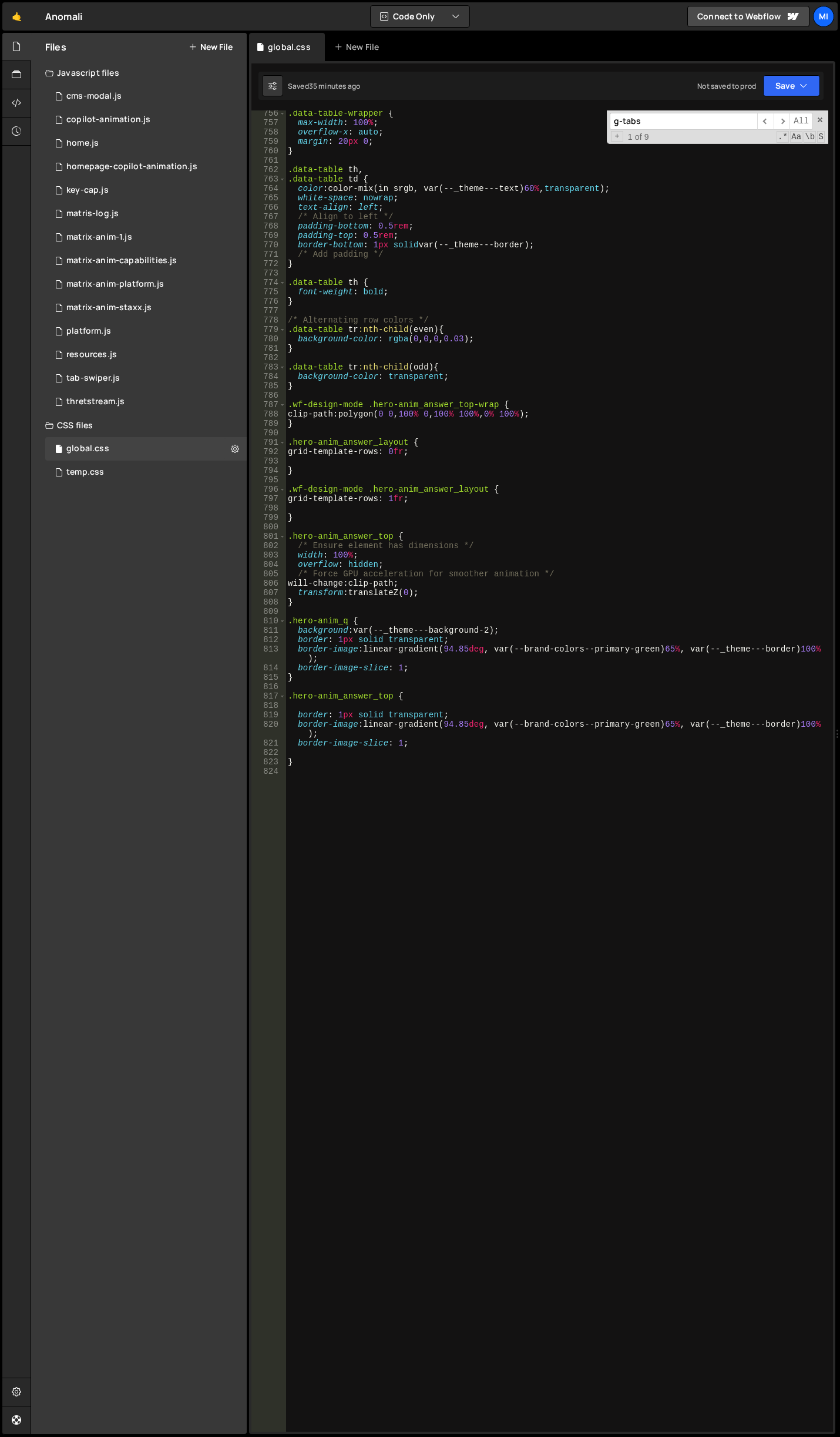
click at [415, 1017] on div ".data-table-wrapper { max-width : 100 % ; overflow-x : auto ; margin : 20 px 0 …" at bounding box center [556, 778] width 542 height 1340
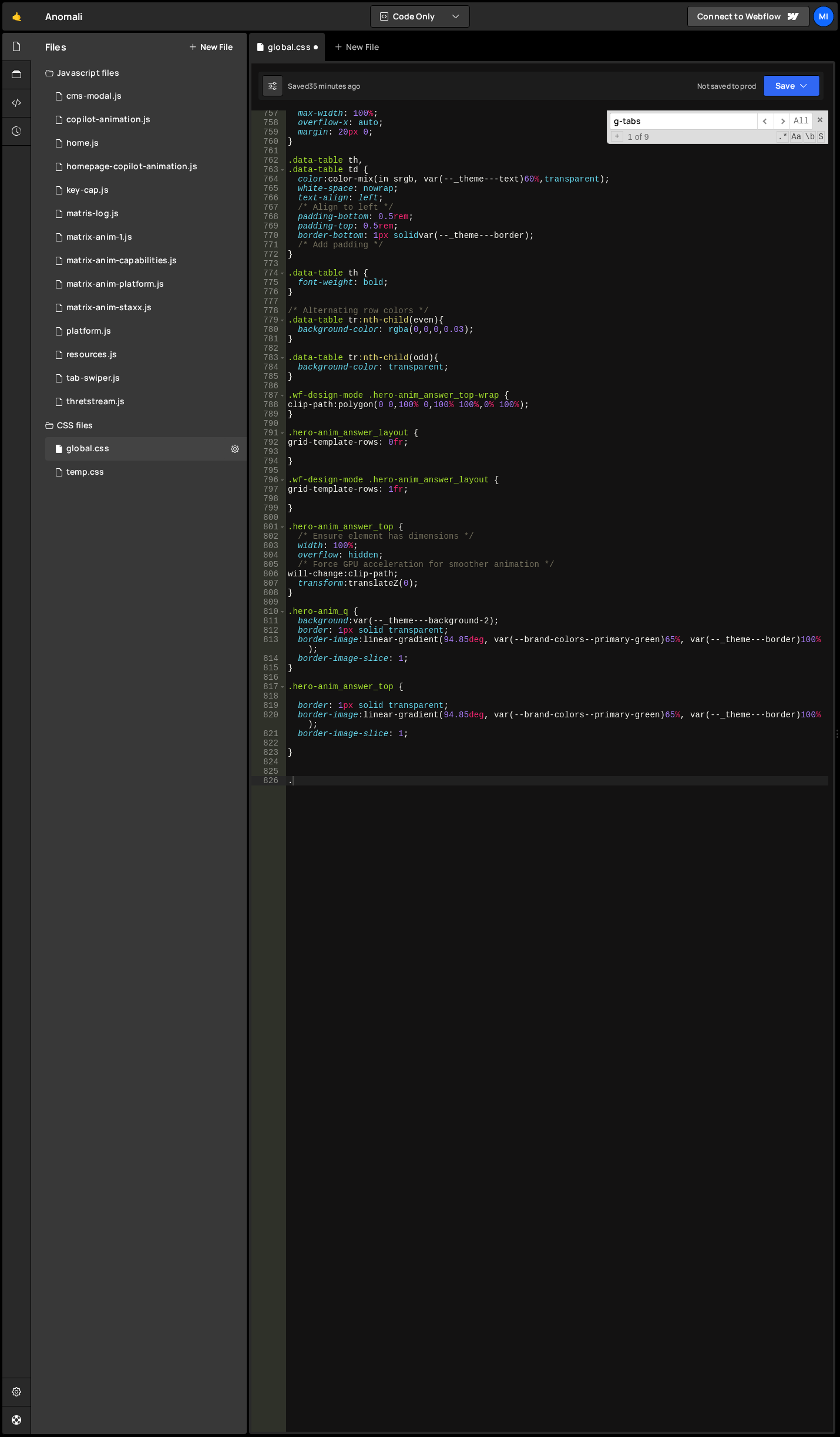
click at [421, 1003] on div "max-width : 100 % ; overflow-x : auto ; margin : 20 px 0 ; } .data-table th , .…" at bounding box center [556, 778] width 542 height 1340
paste textarea ".accordion-horizontal-line"
type textarea ".accordion-horizontal-line {}"
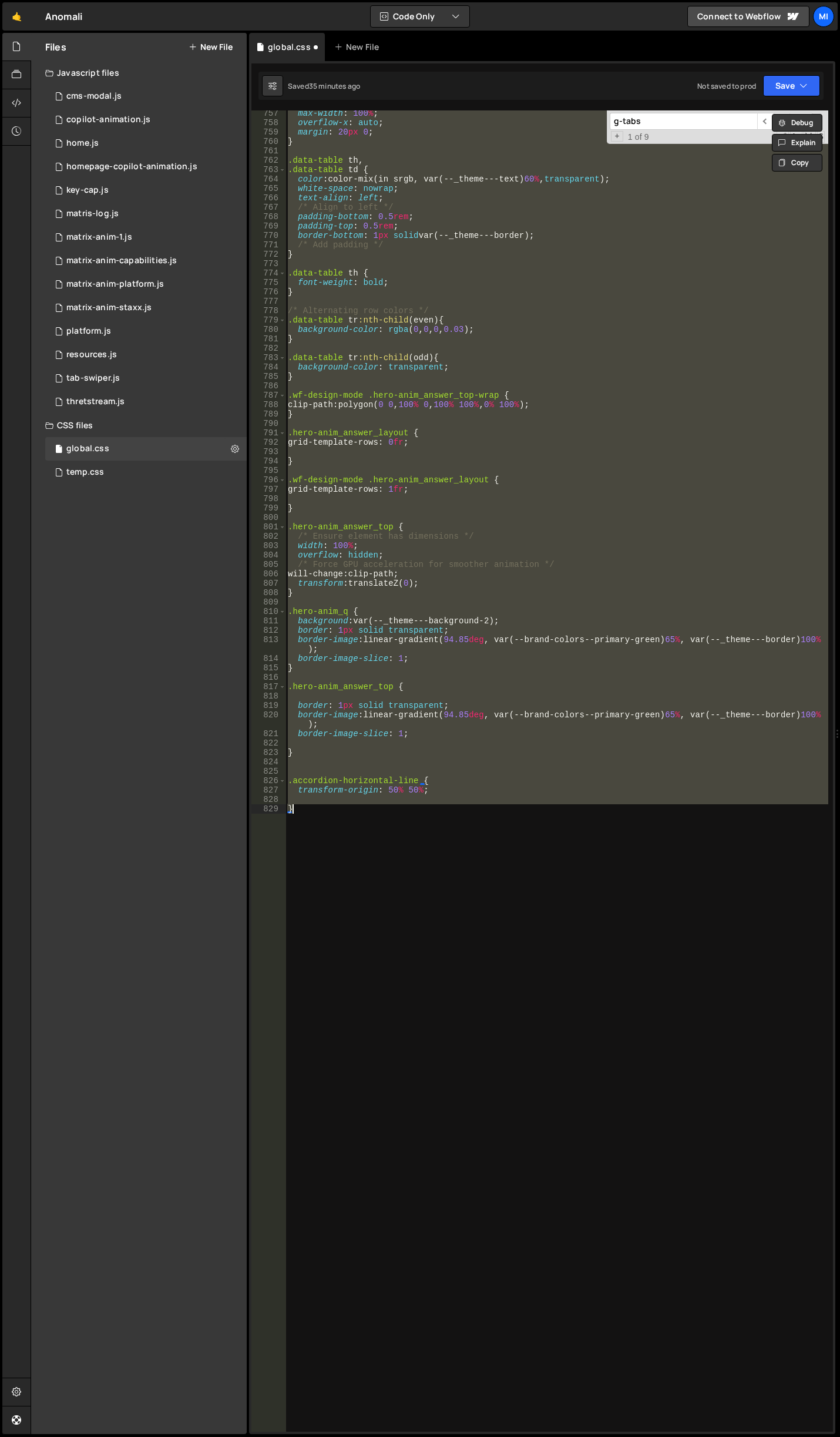
click at [421, 1003] on div "max-width : 100 % ; overflow-x : auto ; margin : 20 px 0 ; } .data-table th , .…" at bounding box center [556, 770] width 542 height 1321
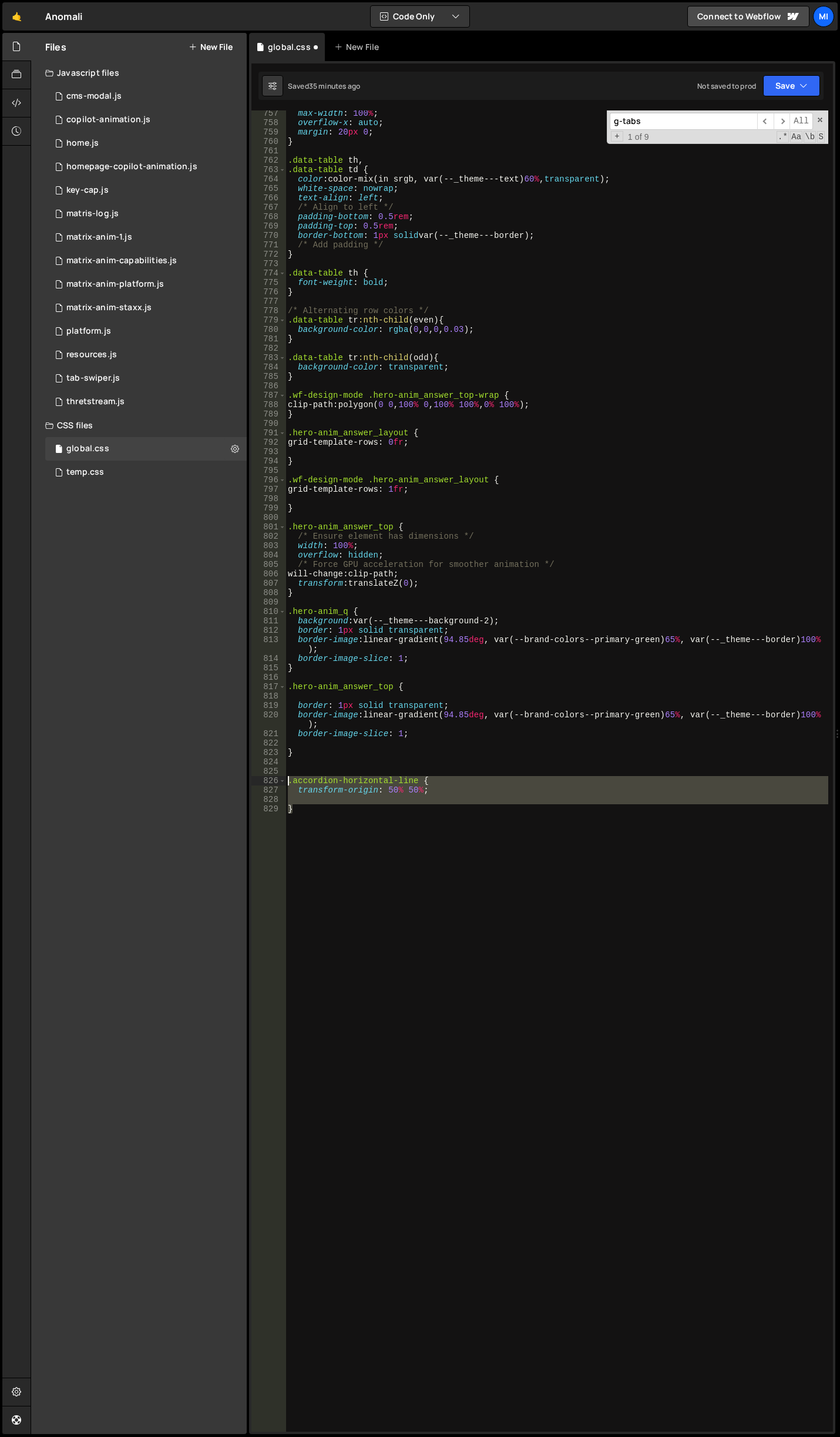
drag, startPoint x: 402, startPoint y: 949, endPoint x: 232, endPoint y: 785, distance: 236.2
click at [232, 785] on div "Files New File Javascript files 0 cms-modal.js 0 0 copilot-animation.js 0 0 hom…" at bounding box center [435, 734] width 809 height 1402
type textarea "}"
click at [656, 850] on div "max-width : 100 % ; overflow-x : auto ; margin : 20 px 0 ; } .data-table th , .…" at bounding box center [556, 778] width 542 height 1340
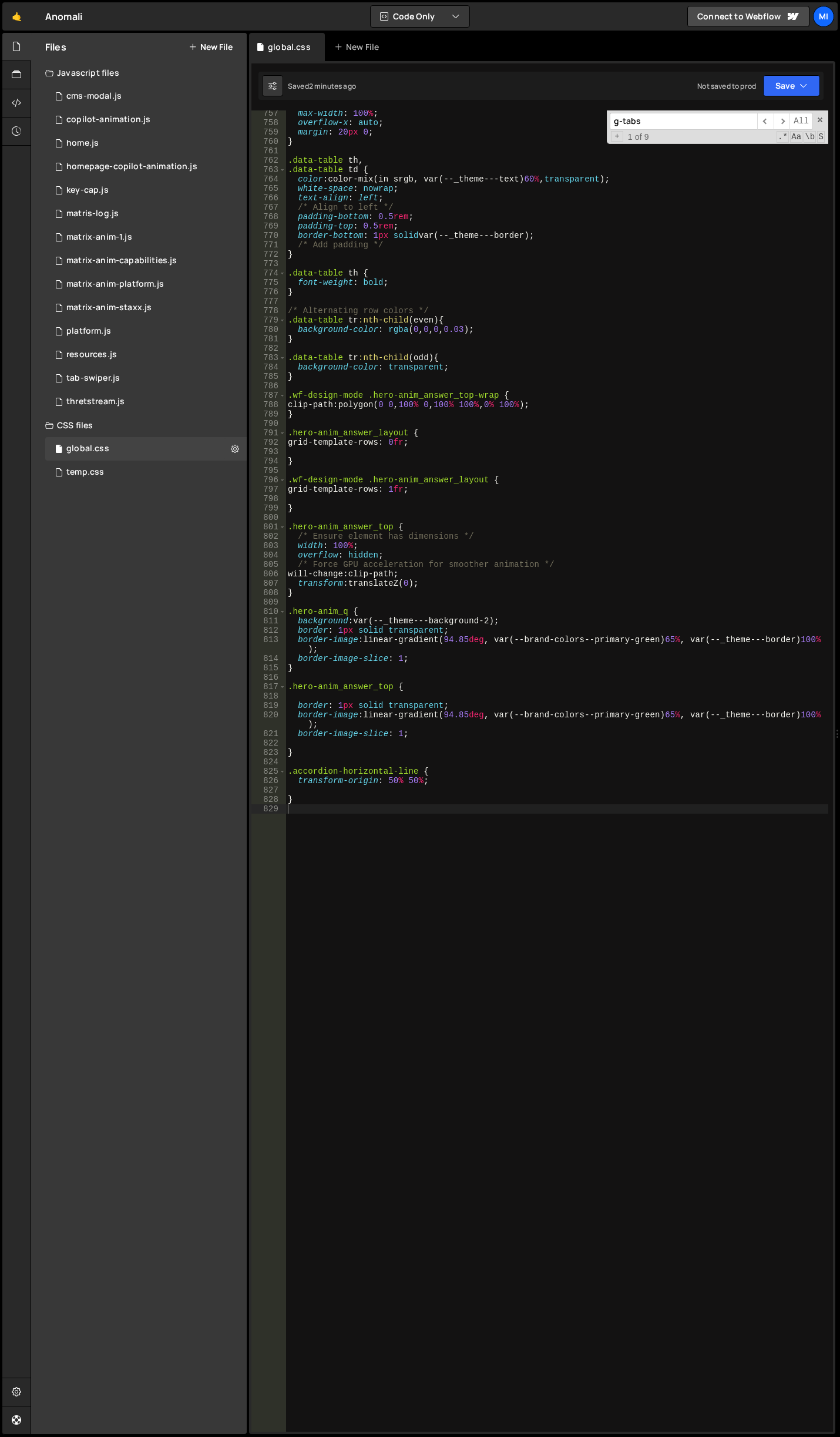
click at [491, 848] on div "max-width : 100 % ; overflow-x : auto ; margin : 20 px 0 ; } .data-table th , .…" at bounding box center [556, 778] width 542 height 1340
paste textarea "}"
type textarea "}"
type textarea ","
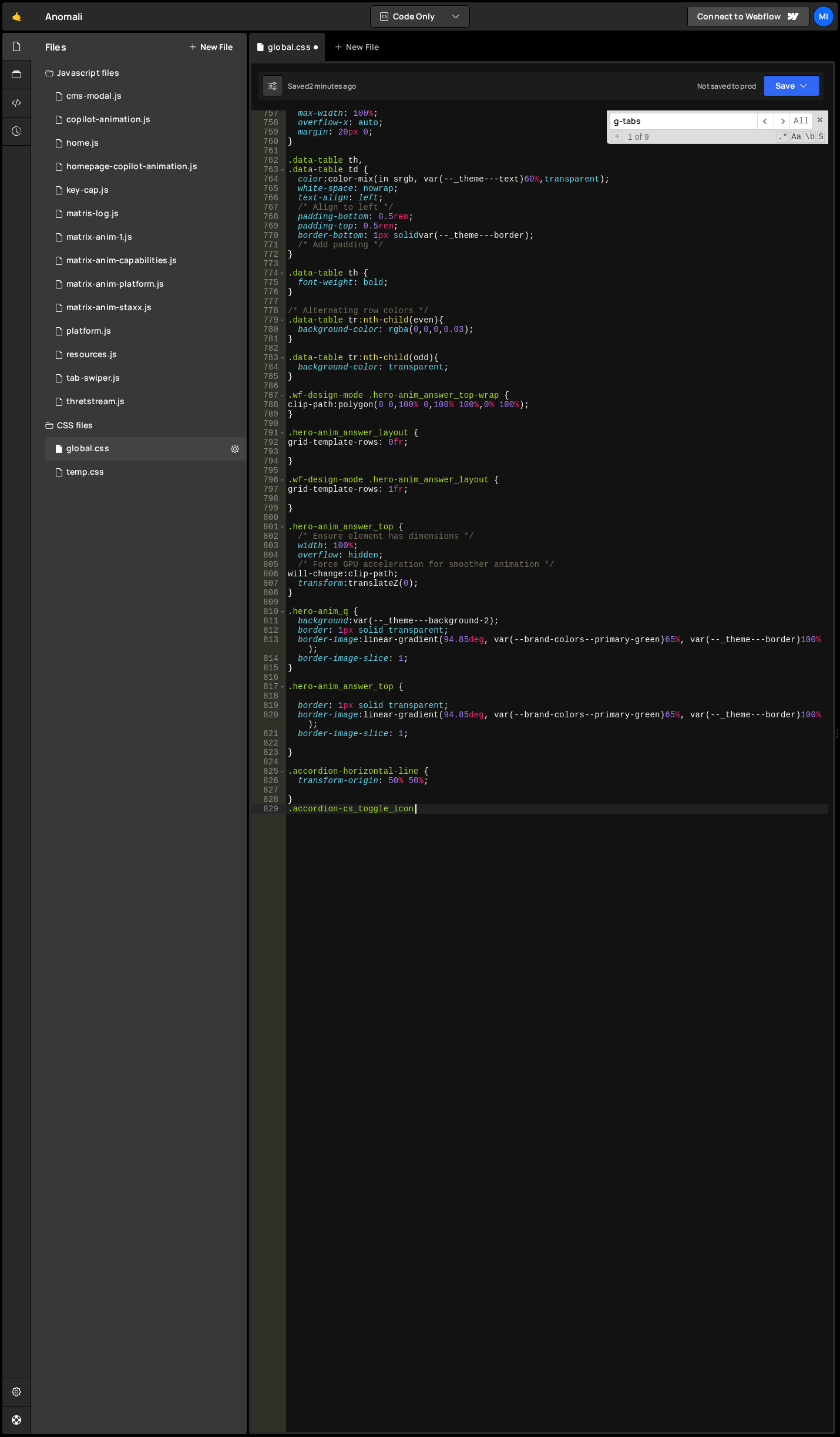
type textarea ".accordion-cs_toggle_icon {}"
click at [437, 828] on div "max-width : 100 % ; overflow-x : auto ; margin : 20 px 0 ; } .data-table th , .…" at bounding box center [556, 778] width 542 height 1340
type textarea "z-index: 2;"
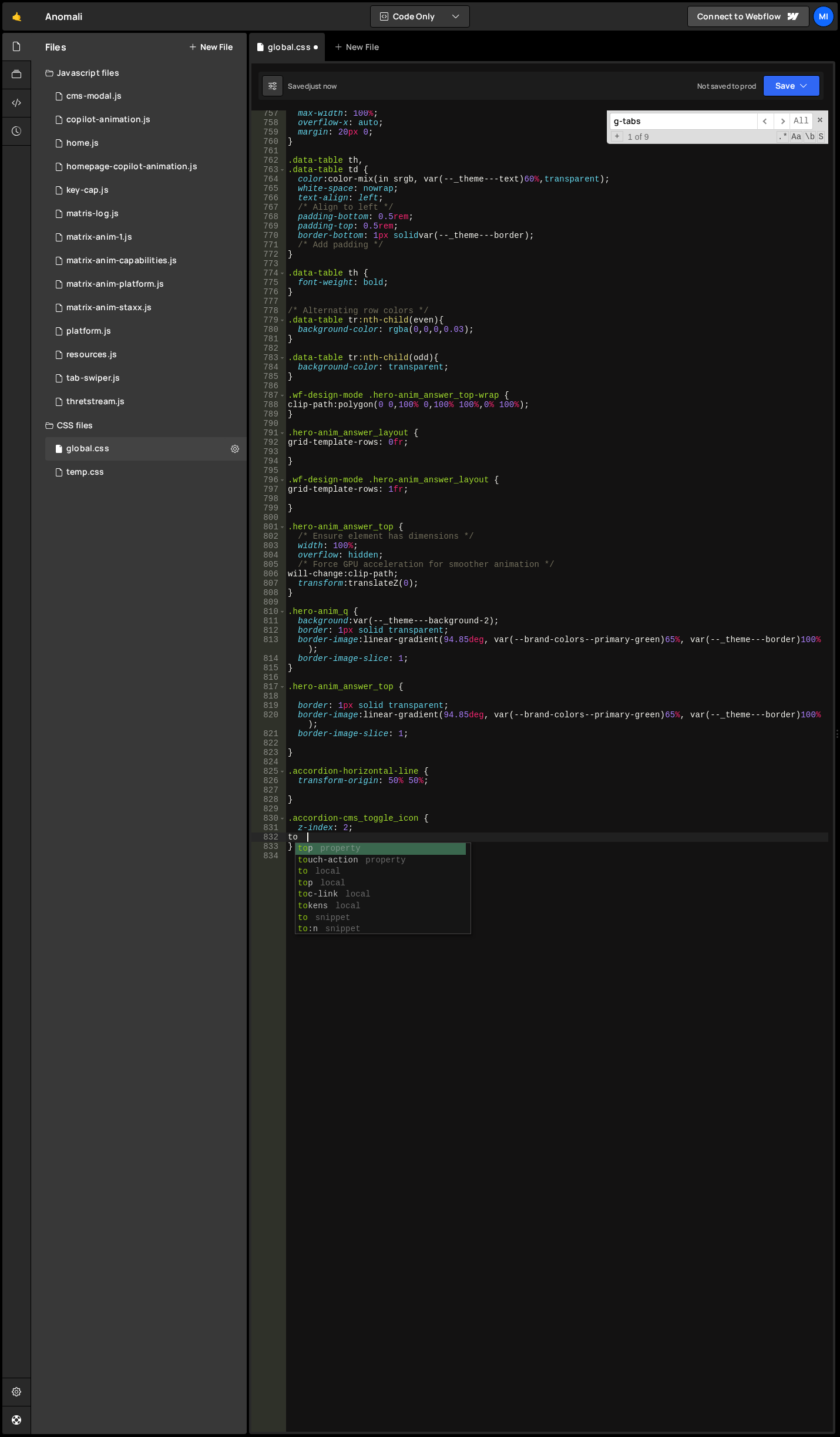
type textarea "t"
type textarea "bottom: 0;"
click at [382, 838] on div "max-width : 100 % ; overflow-x : auto ; margin : 20 px 0 ; } .data-table th , .…" at bounding box center [556, 778] width 542 height 1340
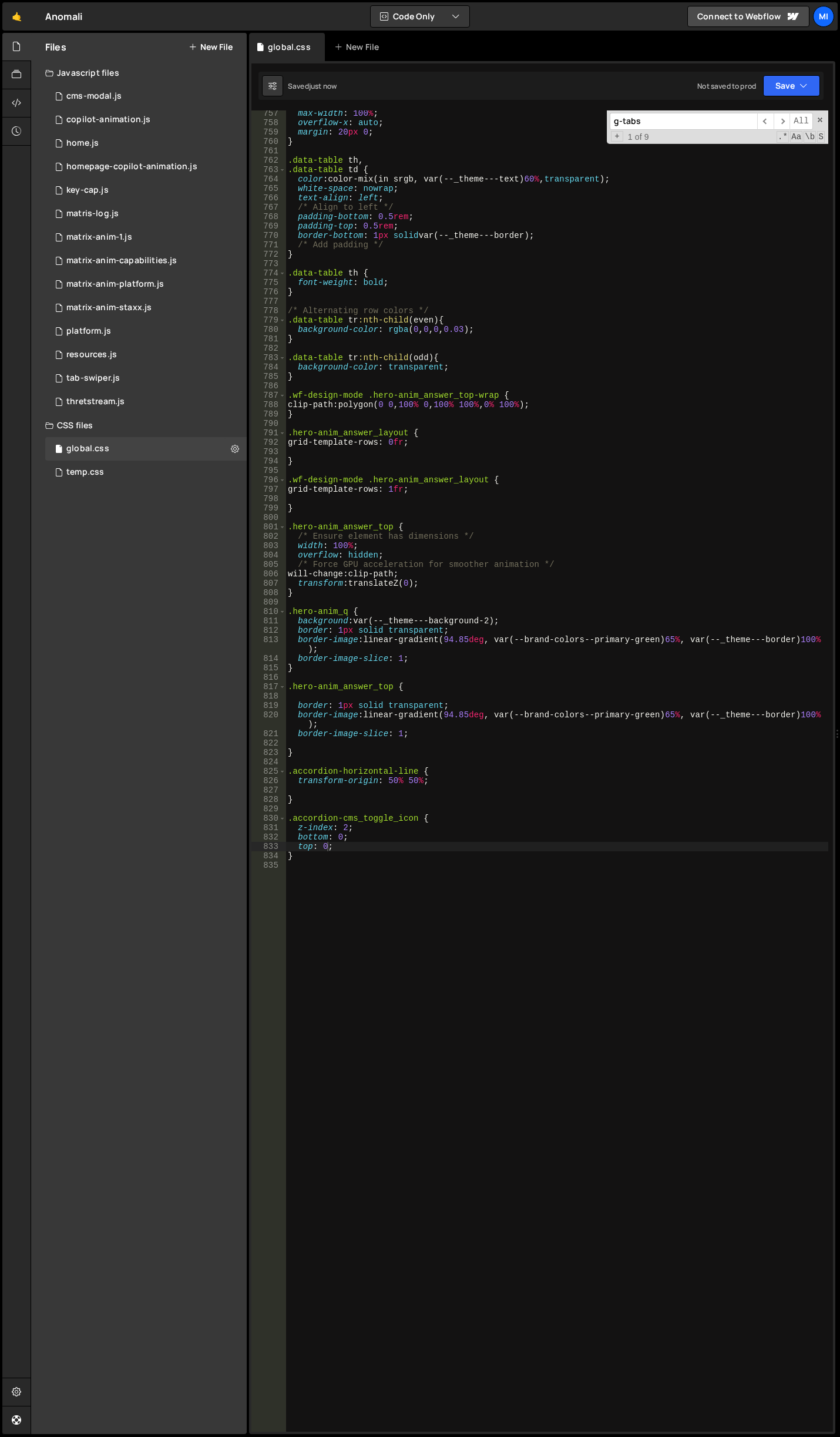
click at [329, 842] on div "max-width : 100 % ; overflow-x : auto ; margin : 20 px 0 ; } .data-table th , .…" at bounding box center [556, 778] width 542 height 1340
type textarea "bottom: auto;"
click at [385, 867] on div "max-width : 100 % ; overflow-x : auto ; margin : 20 px 0 ; } .data-table th , .…" at bounding box center [556, 778] width 542 height 1340
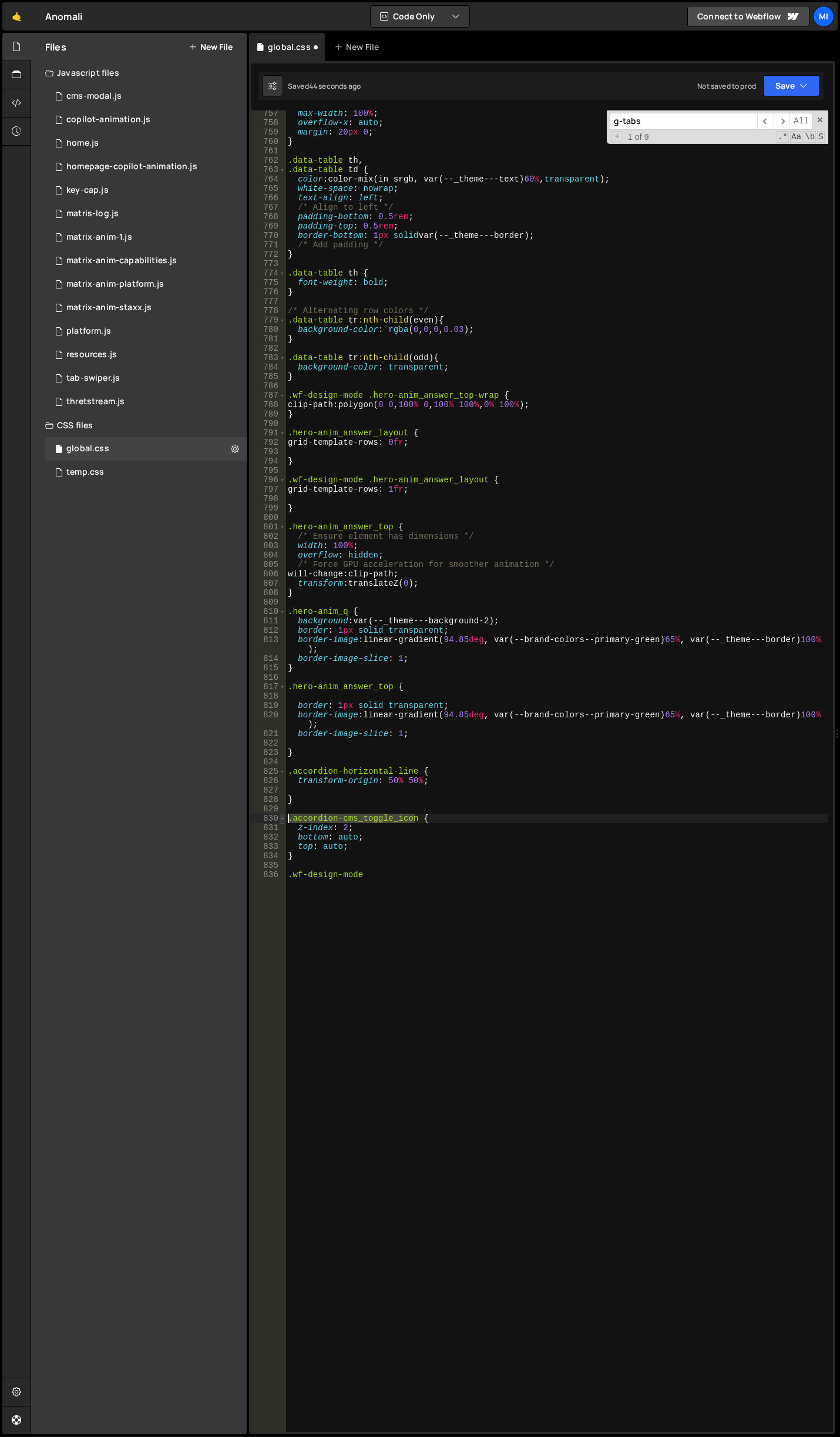
drag, startPoint x: 414, startPoint y: 820, endPoint x: 282, endPoint y: 817, distance: 132.0
click at [282, 817] on div ".wf-design-mode 757 758 759 760 761 762 763 764 765 766 767 768 769 770 771 772…" at bounding box center [542, 770] width 581 height 1321
click at [389, 875] on div "max-width : 100 % ; overflow-x : auto ; margin : 20 px 0 ; } .data-table th , .…" at bounding box center [556, 778] width 542 height 1340
paste textarea ".accordion-cms_toggle_icon"
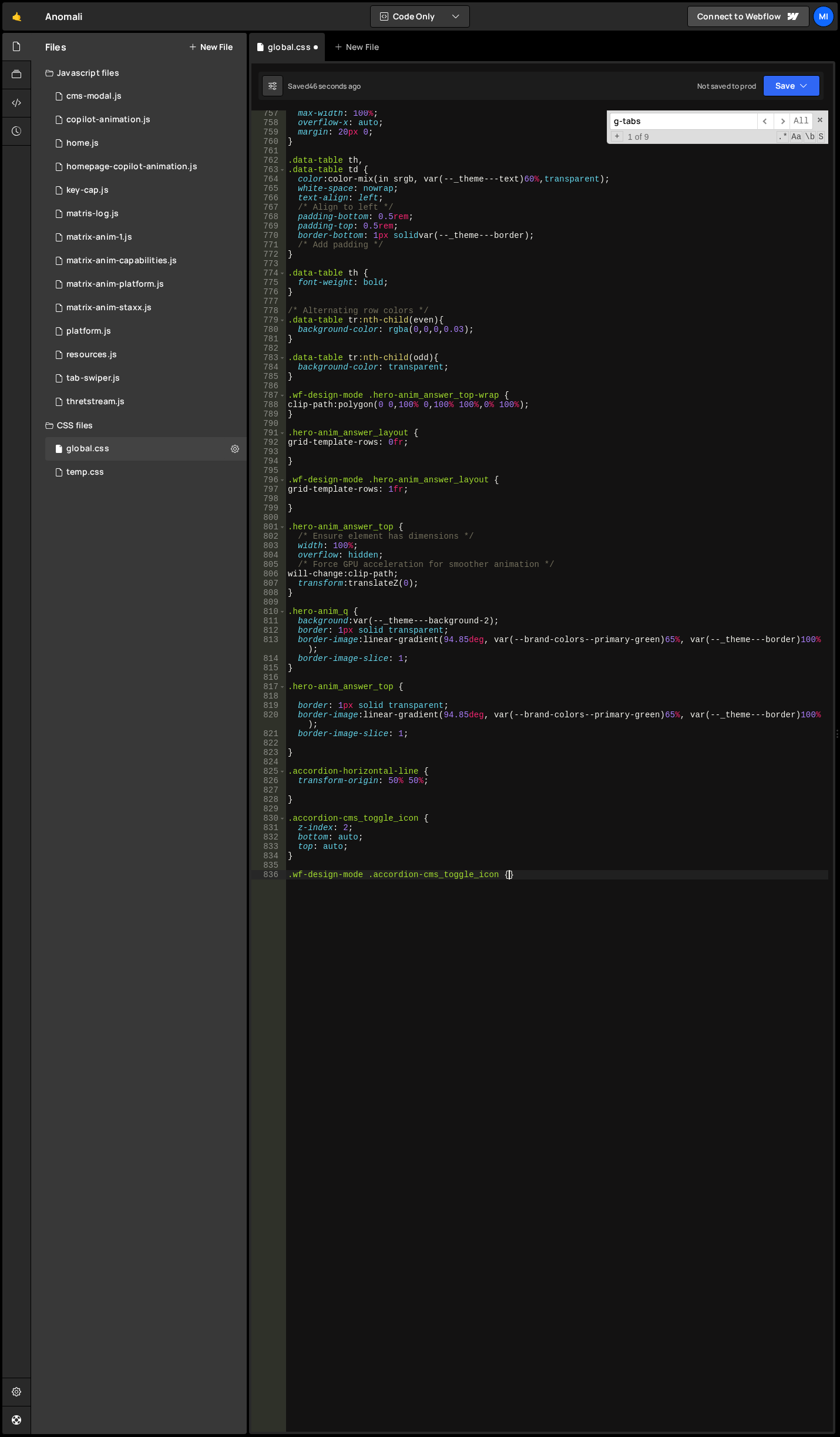
type textarea ".wf-design-mode .accordion-cms_toggle_icon {}"
type textarea "d"
drag, startPoint x: 317, startPoint y: 907, endPoint x: 299, endPoint y: 884, distance: 29.2
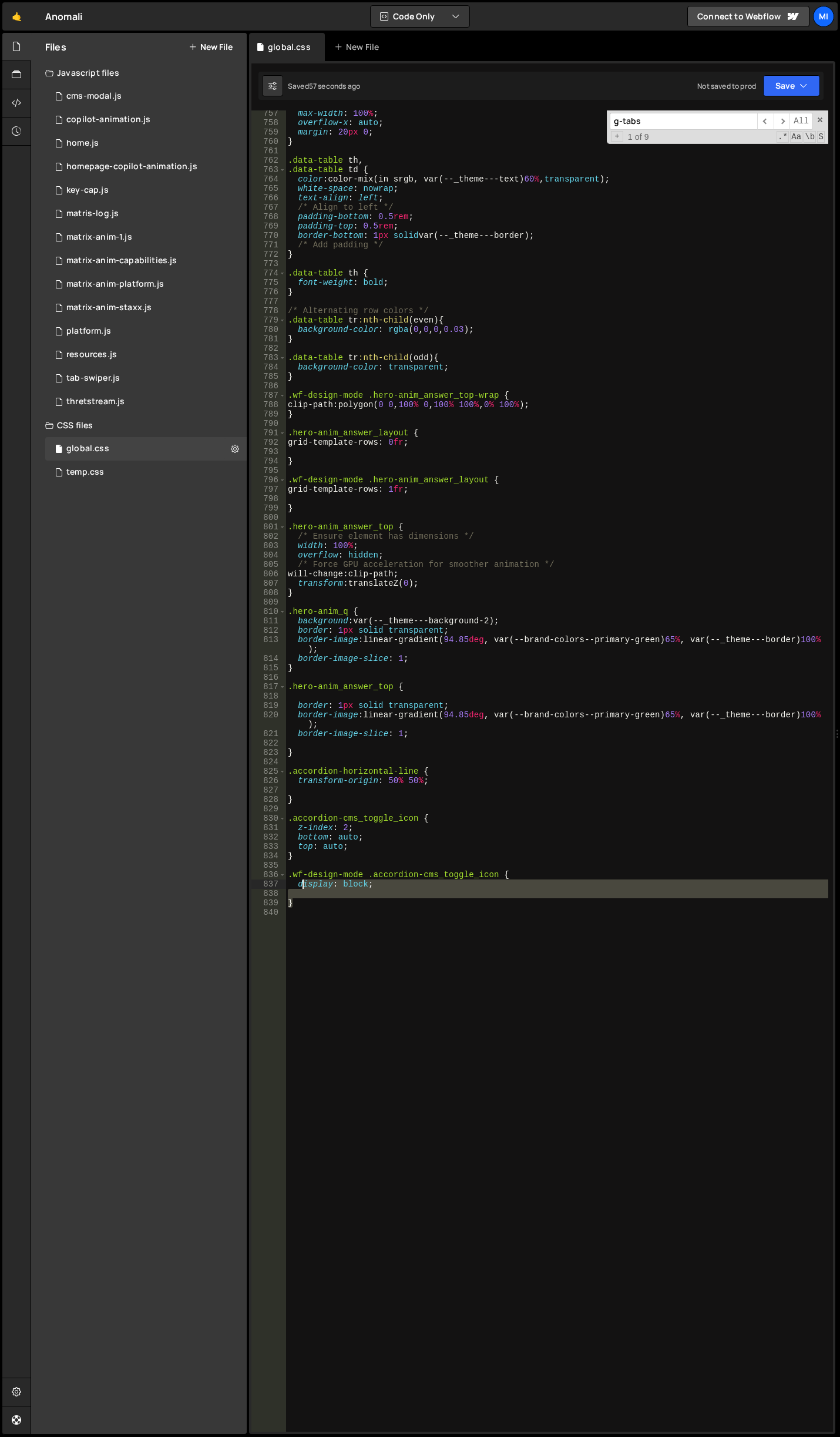
click at [299, 884] on div "max-width : 100 % ; overflow-x : auto ; margin : 20 px 0 ; } .data-table th , .…" at bounding box center [556, 778] width 542 height 1340
click at [291, 875] on div "max-width : 100 % ; overflow-x : auto ; margin : 20 px 0 ; } .data-table th , .…" at bounding box center [556, 778] width 542 height 1340
type textarea ".wf-design-mode .accordion-cms_toggle_icon {"
click at [381, 861] on div "max-width : 100 % ; overflow-x : auto ; margin : 20 px 0 ; } .data-table th , .…" at bounding box center [556, 778] width 542 height 1340
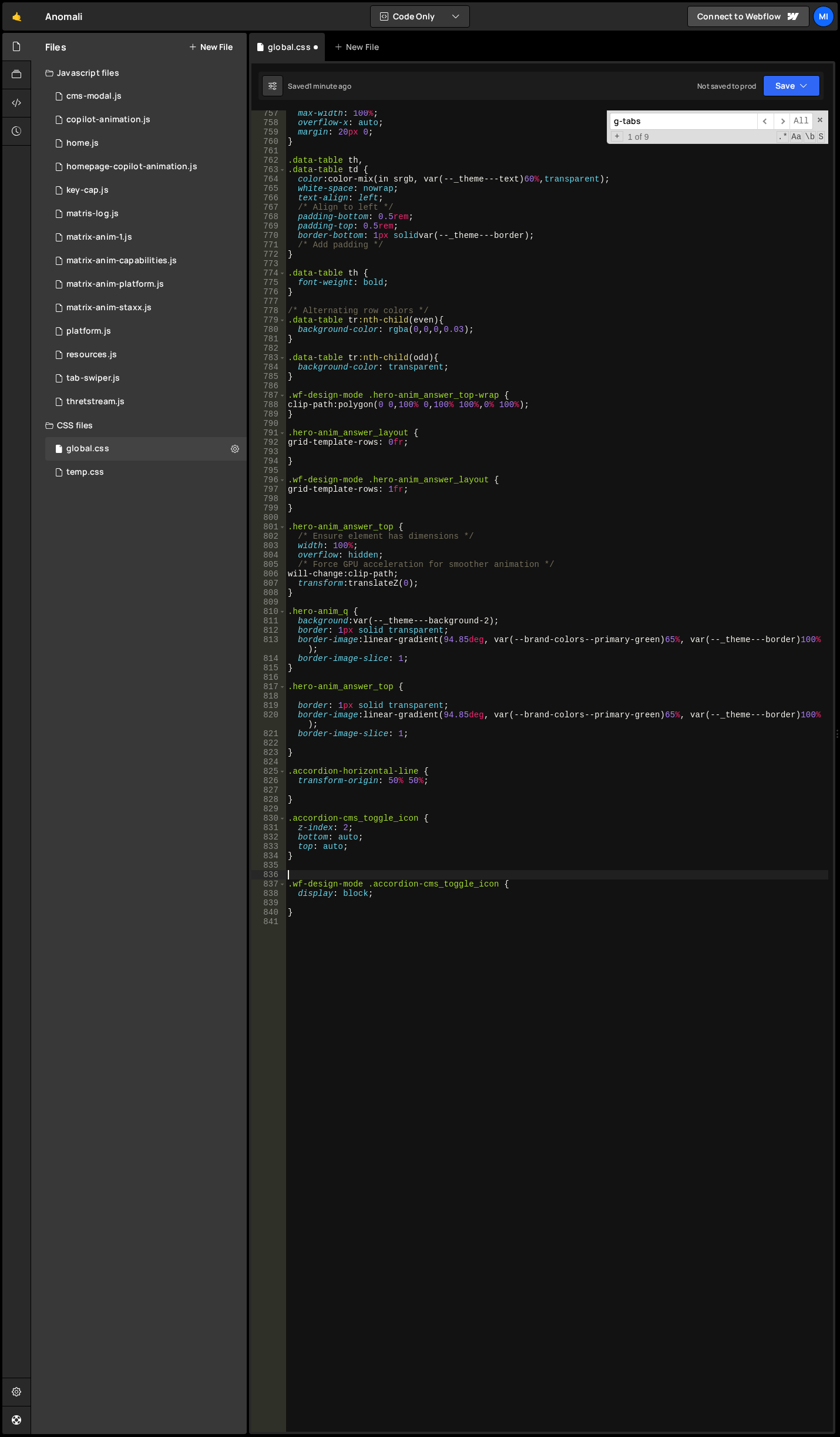
paste textarea "@media (max-width: 767px) {"
type textarea "@media (max-width: 767px) {"
click at [387, 963] on div "max-width : 100 % ; overflow-x : auto ; margin : 20 px 0 ; } .data-table th , .…" at bounding box center [556, 778] width 542 height 1340
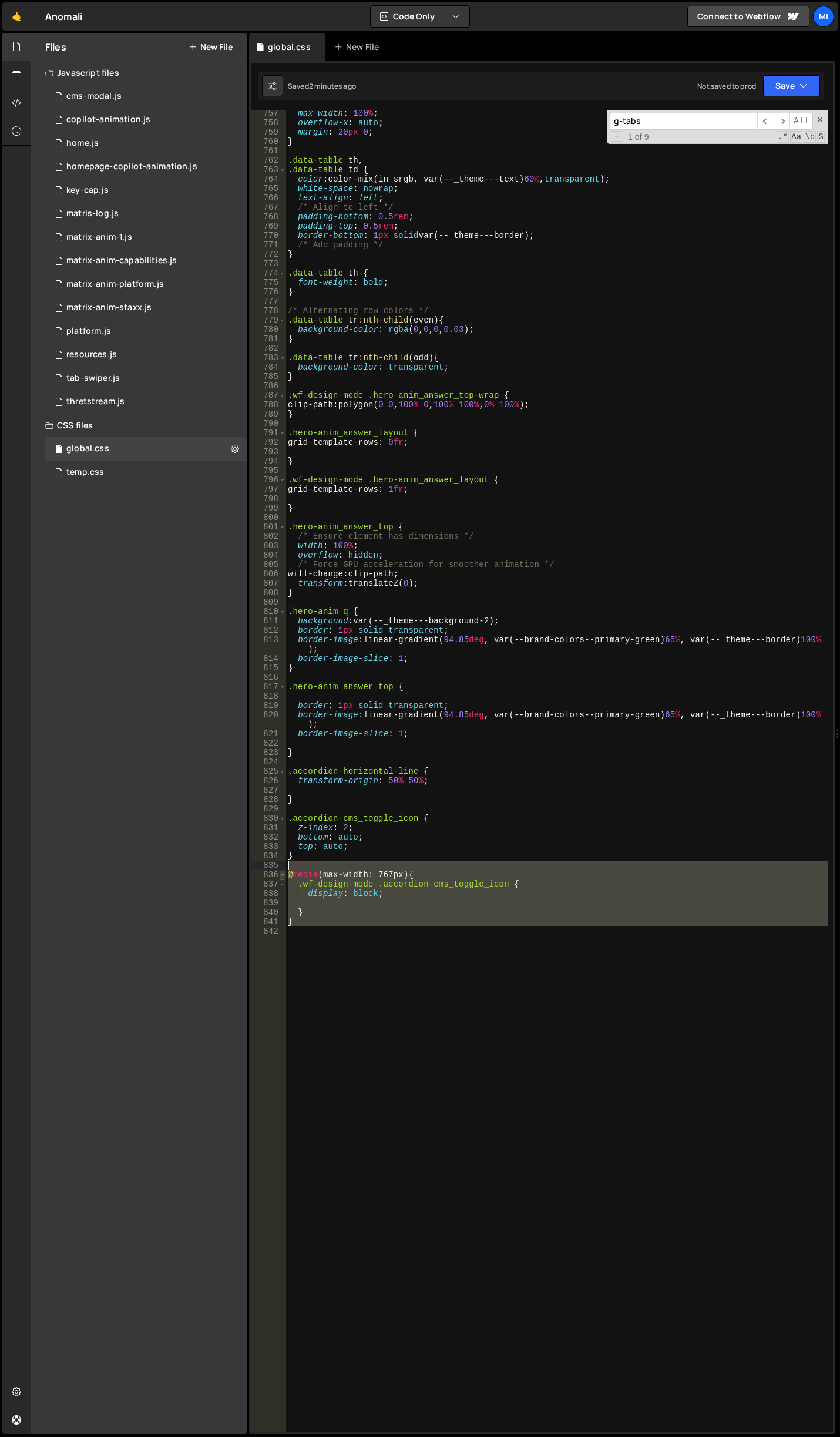
drag, startPoint x: 298, startPoint y: 1057, endPoint x: 280, endPoint y: 872, distance: 185.9
click at [280, 872] on div "} 757 758 759 760 761 762 763 764 765 766 767 768 769 770 771 772 773 774 775 7…" at bounding box center [542, 770] width 581 height 1321
type textarea "@media (max-width: 767px) { .wf-design-mode .accordion-cms_toggle_icon {"
click at [351, 1006] on div "max-width : 100 % ; overflow-x : auto ; margin : 20 px 0 ; } .data-table th , .…" at bounding box center [556, 770] width 542 height 1321
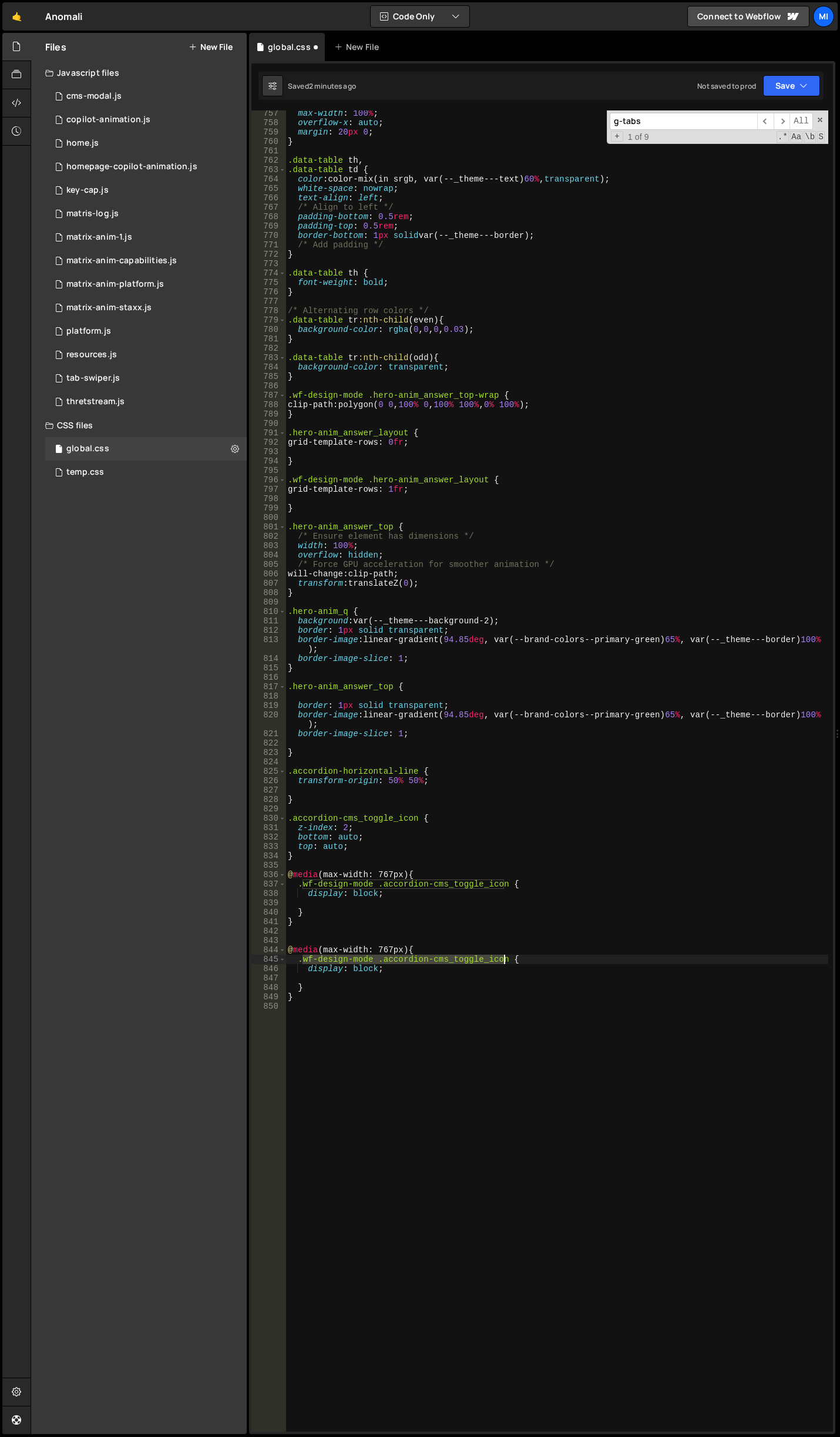
drag, startPoint x: 302, startPoint y: 958, endPoint x: 502, endPoint y: 961, distance: 200.0
click at [502, 961] on div "max-width : 100 % ; overflow-x : auto ; margin : 20 px 0 ; } .data-table th , .…" at bounding box center [556, 778] width 542 height 1340
paste textarea ".g_tab_marker"
drag, startPoint x: 398, startPoint y: 968, endPoint x: 326, endPoint y: 970, distance: 72.0
click at [326, 970] on div "max-width : 100 % ; overflow-x : auto ; margin : 20 px 0 ; } .data-table th , .…" at bounding box center [556, 778] width 542 height 1340
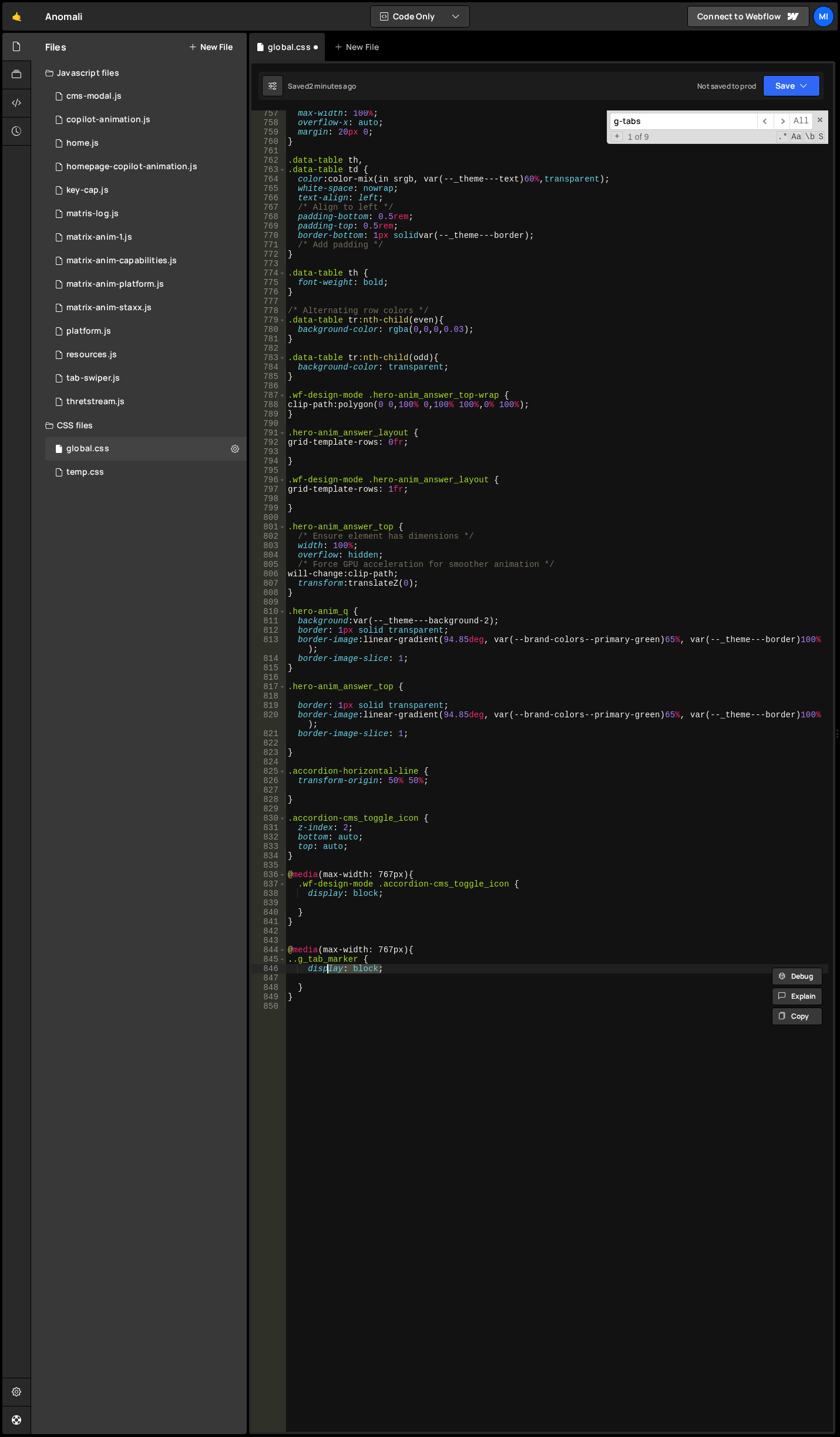
click at [304, 959] on div "max-width : 100 % ; overflow-x : auto ; margin : 20 px 0 ; } .data-table th , .…" at bounding box center [556, 778] width 542 height 1340
drag, startPoint x: 383, startPoint y: 971, endPoint x: 306, endPoint y: 971, distance: 77.0
click at [306, 971] on div "max-width : 100 % ; overflow-x : auto ; margin : 20 px 0 ; } .data-table th , .…" at bounding box center [556, 778] width 542 height 1340
type textarea "height: 2.5rem;"
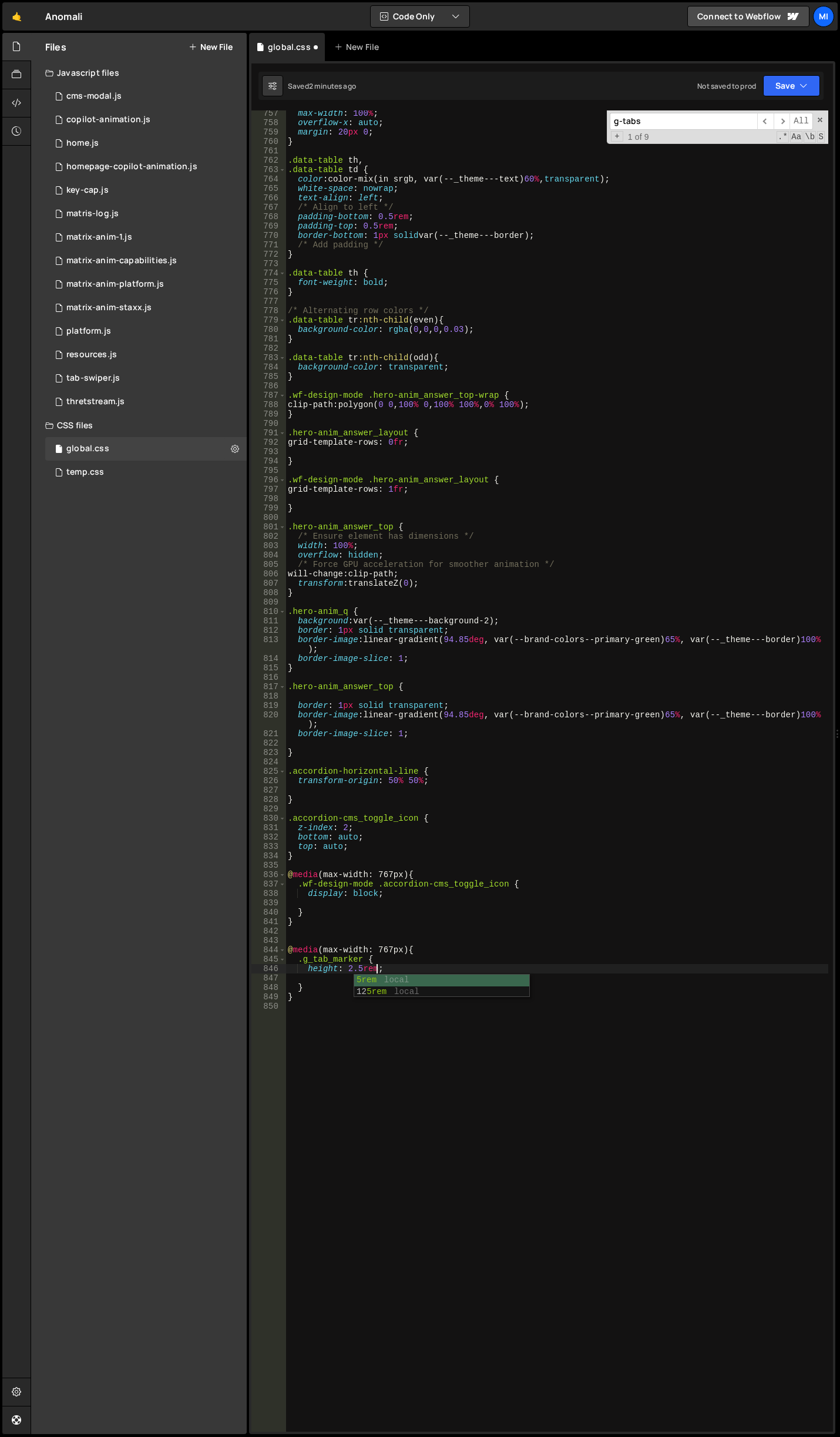
scroll to position [0, 0]
